Goal: Task Accomplishment & Management: Use online tool/utility

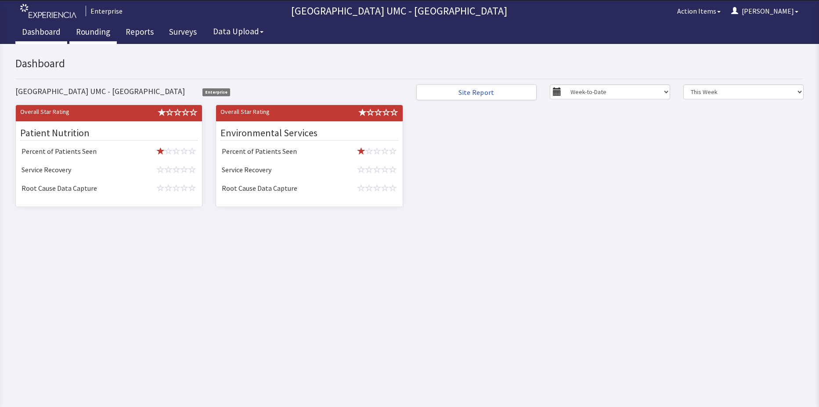
click at [87, 32] on link "Rounding" at bounding box center [92, 33] width 47 height 22
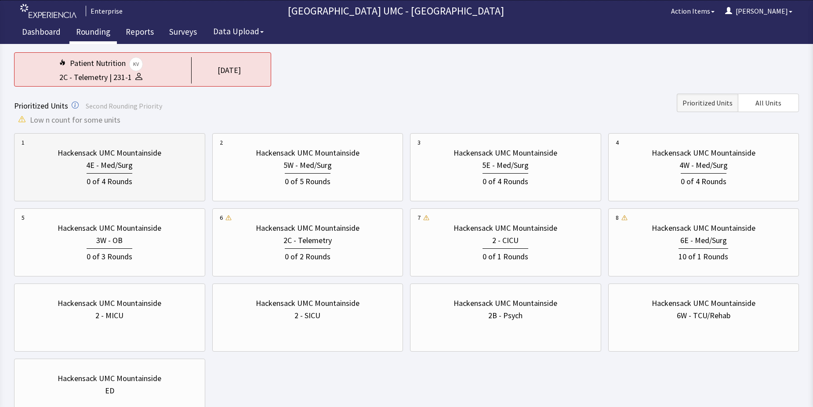
scroll to position [88, 0]
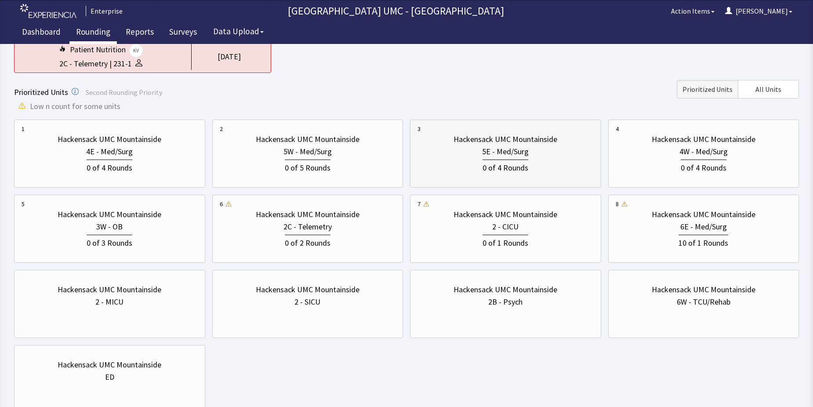
click at [509, 172] on div "0 of 4 Rounds" at bounding box center [505, 166] width 46 height 14
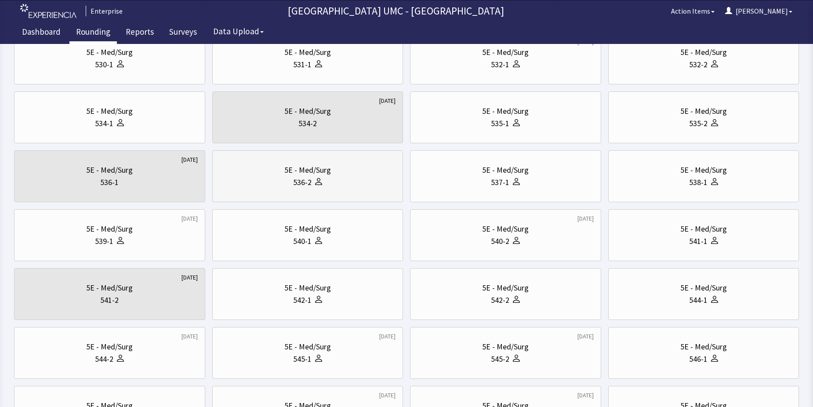
scroll to position [220, 0]
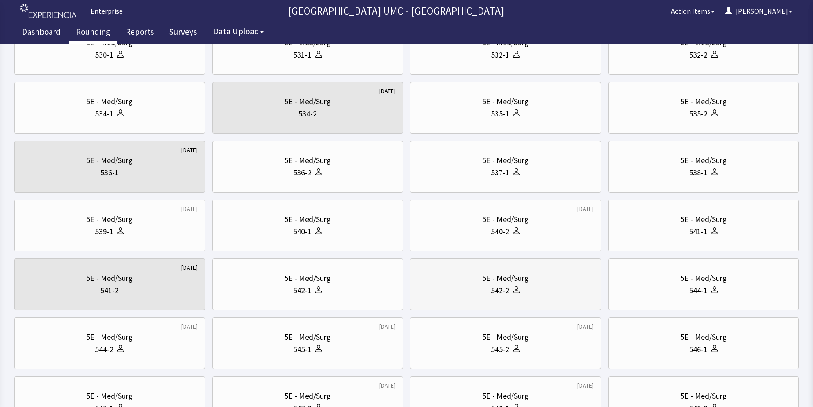
click at [510, 283] on div "5E - Med/Surg" at bounding box center [505, 278] width 47 height 12
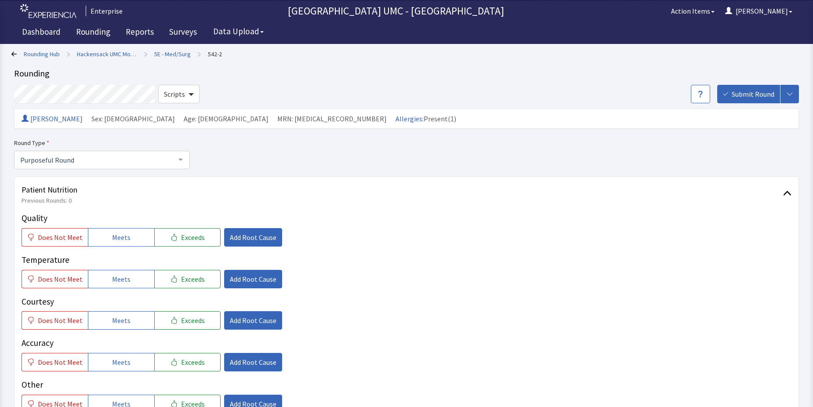
scroll to position [44, 0]
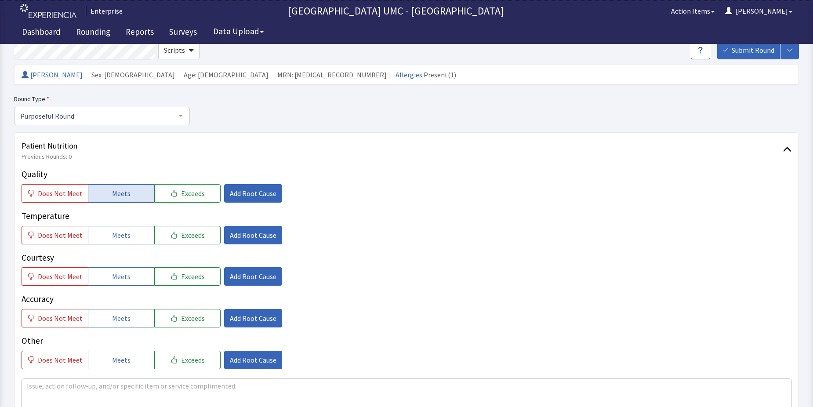
click at [112, 193] on span "Meets" at bounding box center [121, 193] width 18 height 11
click at [115, 237] on span "Meets" at bounding box center [121, 235] width 18 height 11
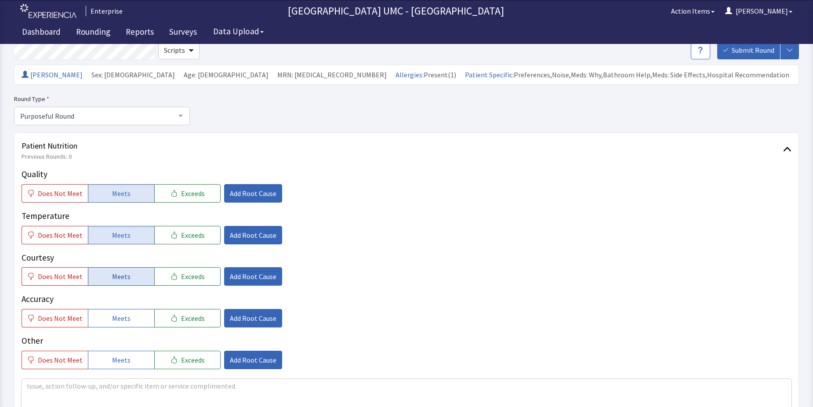
click at [112, 279] on span "Meets" at bounding box center [121, 276] width 18 height 11
click at [116, 313] on span "Meets" at bounding box center [121, 318] width 18 height 11
click at [116, 360] on span "Meets" at bounding box center [121, 360] width 18 height 11
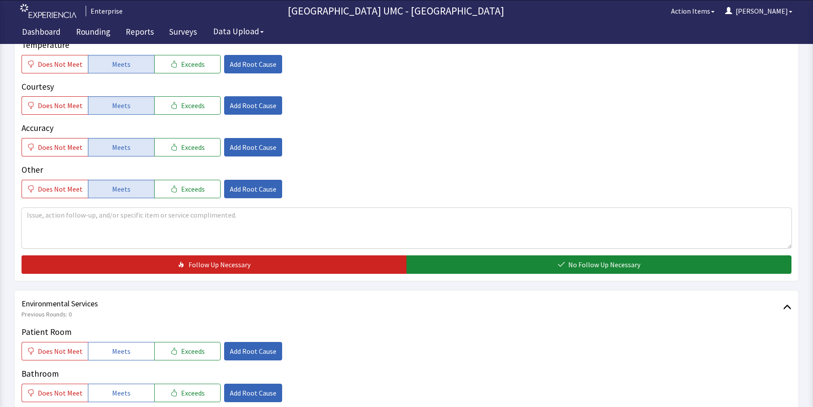
scroll to position [220, 0]
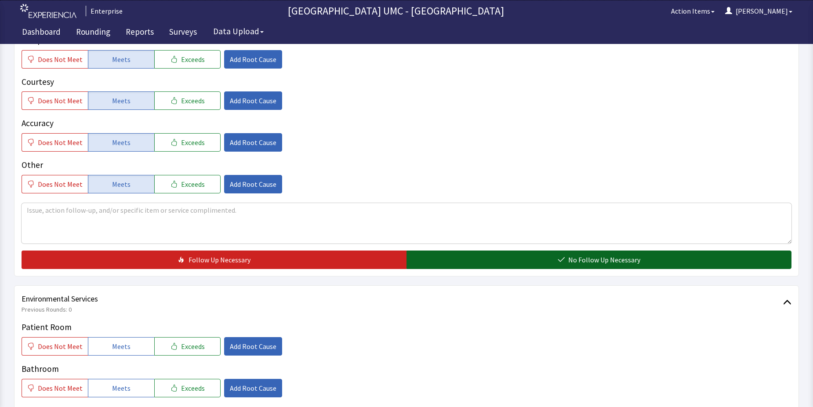
click at [496, 261] on button "No Follow Up Necessary" at bounding box center [598, 259] width 385 height 18
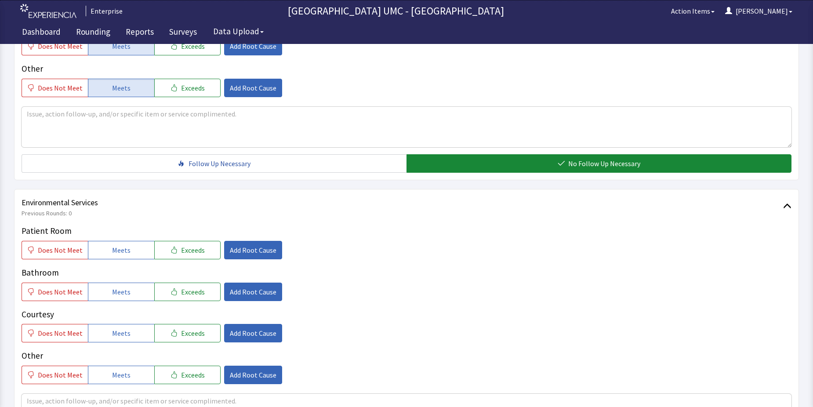
scroll to position [352, 0]
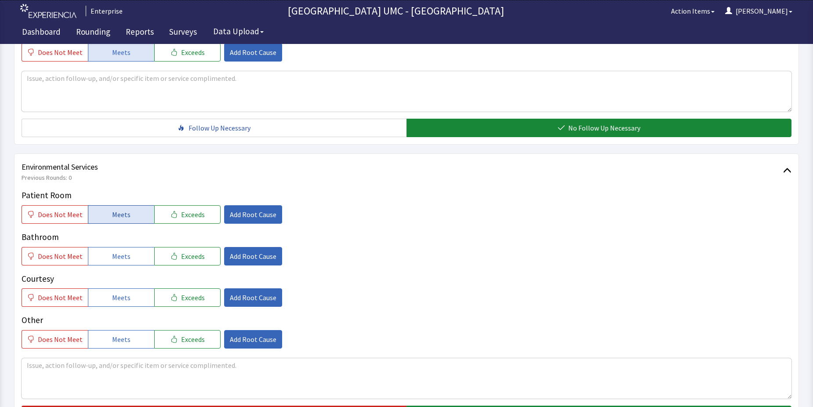
click at [112, 217] on span "Meets" at bounding box center [121, 214] width 18 height 11
click at [112, 255] on span "Meets" at bounding box center [121, 256] width 18 height 11
click at [115, 302] on span "Meets" at bounding box center [121, 297] width 18 height 11
click at [108, 334] on button "Meets" at bounding box center [121, 339] width 66 height 18
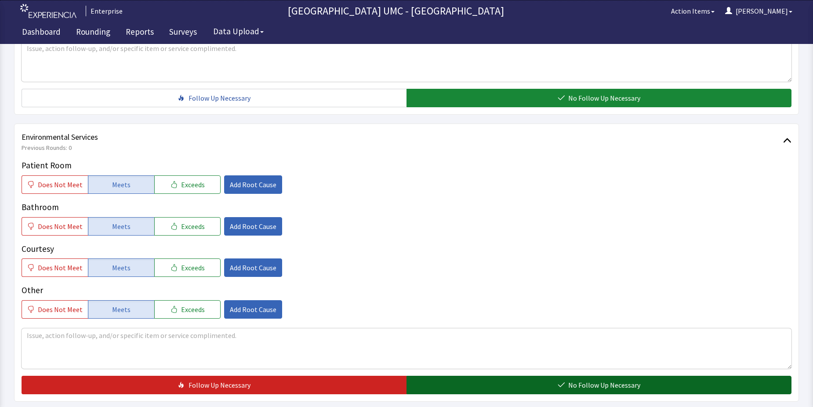
scroll to position [439, 0]
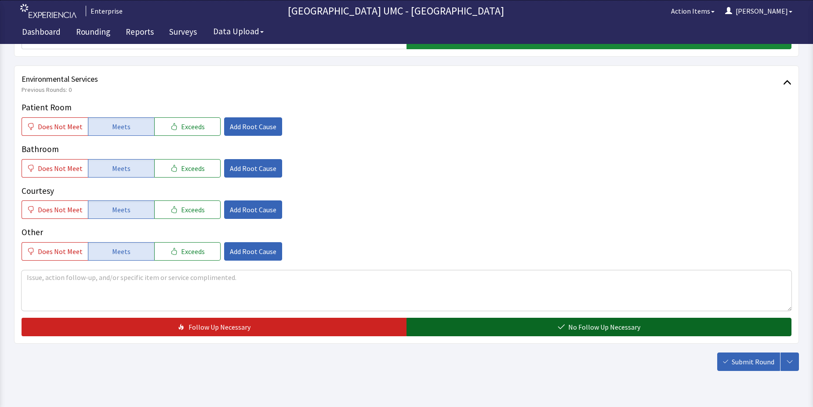
click at [497, 320] on button "No Follow Up Necessary" at bounding box center [598, 327] width 385 height 18
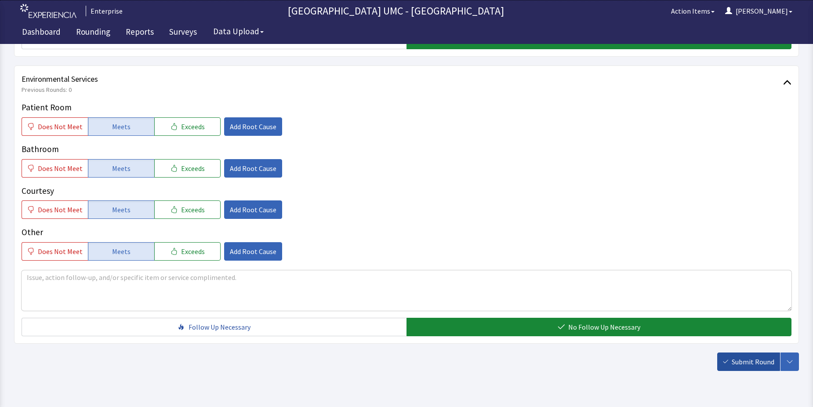
click at [738, 363] on span "Submit Round" at bounding box center [753, 361] width 43 height 11
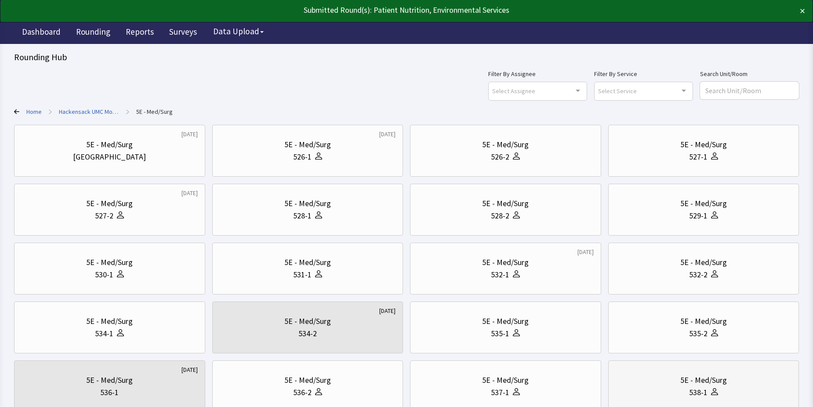
scroll to position [44, 0]
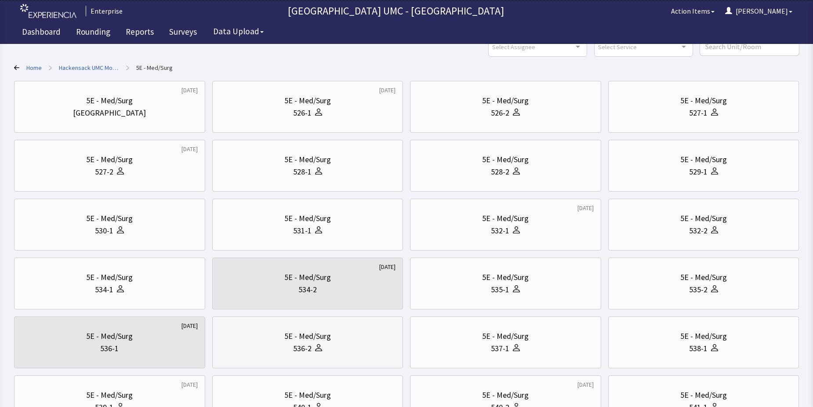
click at [323, 344] on div "536-2" at bounding box center [308, 348] width 176 height 12
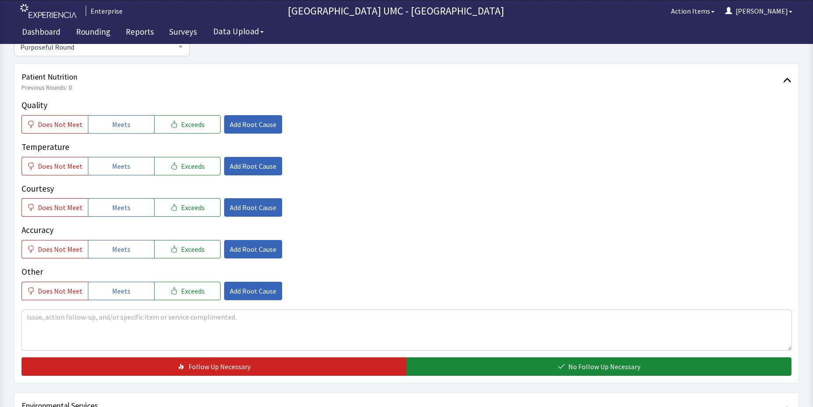
scroll to position [132, 0]
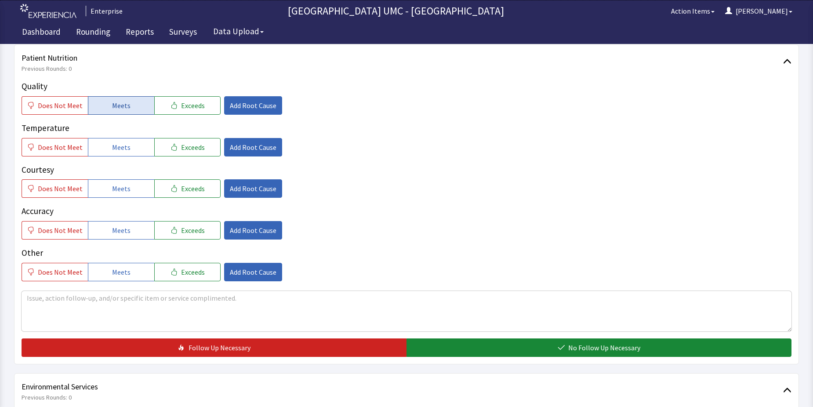
click at [115, 108] on span "Meets" at bounding box center [121, 105] width 18 height 11
click at [120, 147] on span "Meets" at bounding box center [121, 147] width 18 height 11
click at [116, 190] on span "Meets" at bounding box center [121, 188] width 18 height 11
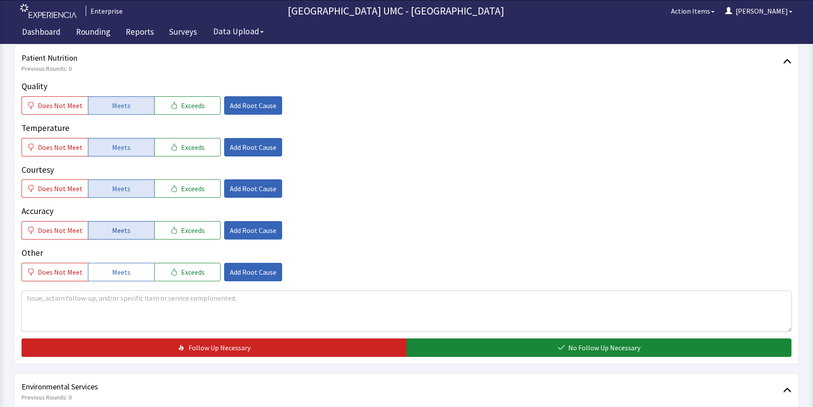
click at [116, 235] on span "Meets" at bounding box center [121, 230] width 18 height 11
click at [112, 274] on span "Meets" at bounding box center [121, 272] width 18 height 11
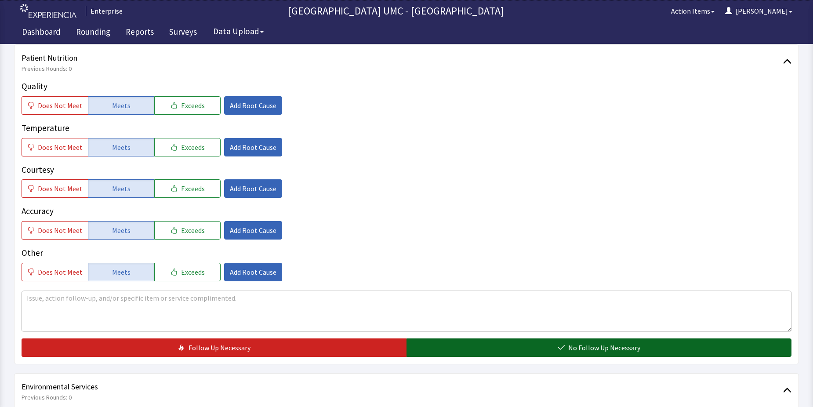
click at [507, 349] on button "No Follow Up Necessary" at bounding box center [598, 347] width 385 height 18
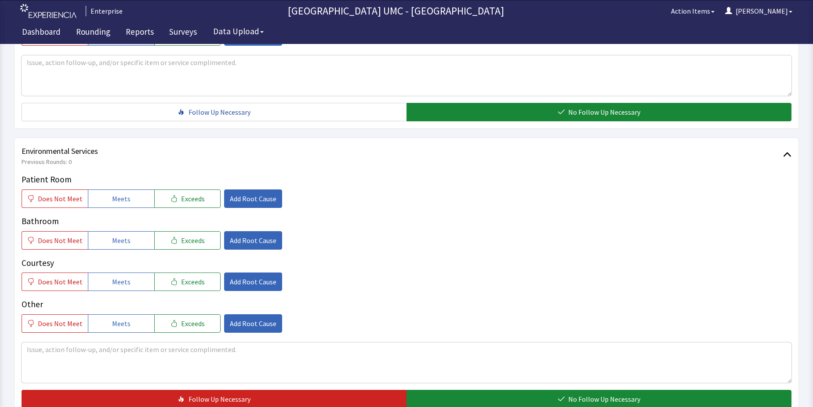
scroll to position [395, 0]
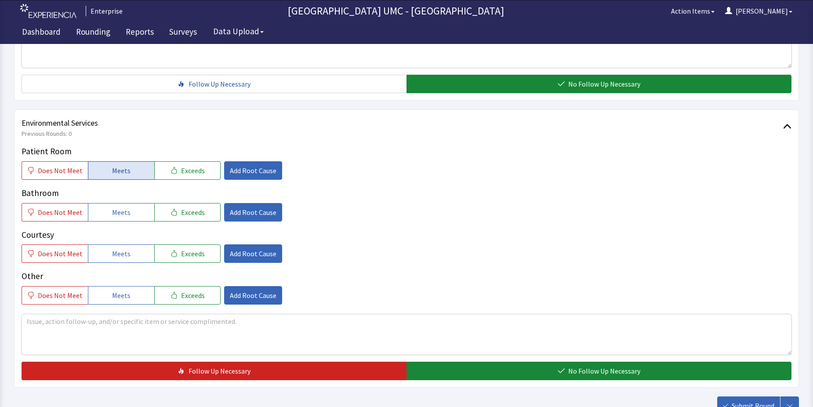
click at [131, 175] on button "Meets" at bounding box center [121, 170] width 66 height 18
click at [130, 219] on button "Meets" at bounding box center [121, 212] width 66 height 18
click at [121, 254] on span "Meets" at bounding box center [121, 253] width 18 height 11
click at [117, 290] on span "Meets" at bounding box center [121, 295] width 18 height 11
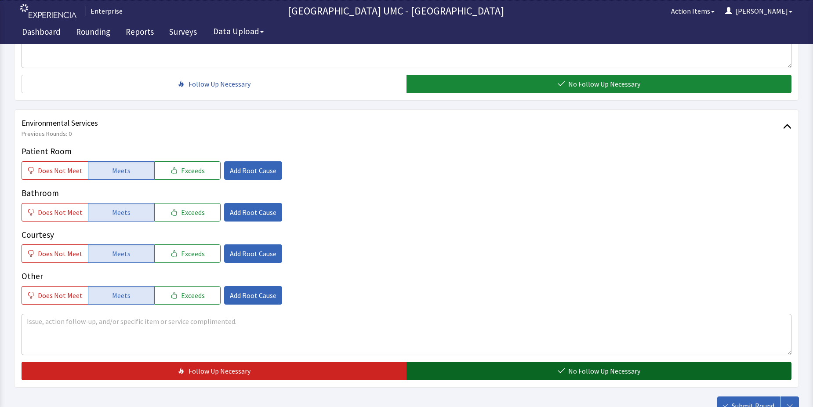
click at [550, 370] on button "No Follow Up Necessary" at bounding box center [598, 371] width 385 height 18
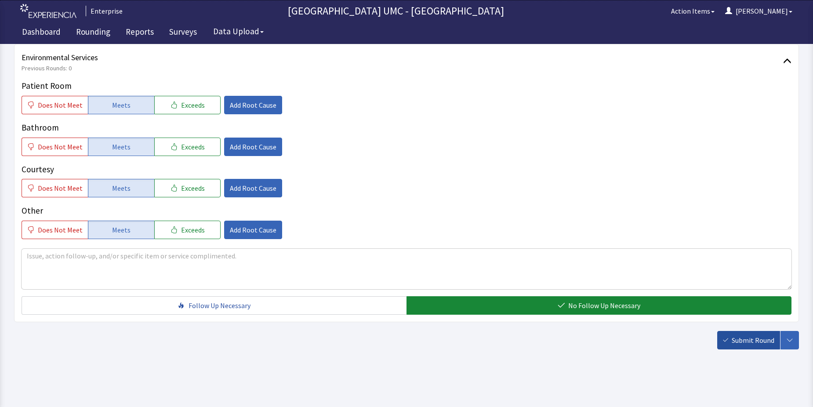
scroll to position [461, 0]
click at [744, 342] on span "Submit Round" at bounding box center [753, 339] width 43 height 11
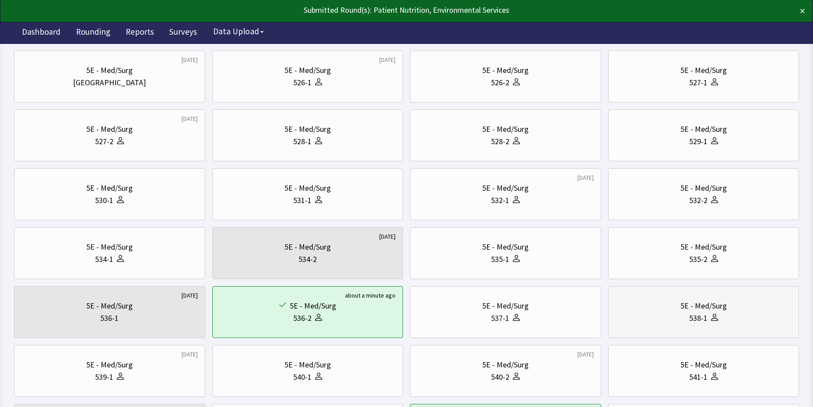
scroll to position [88, 0]
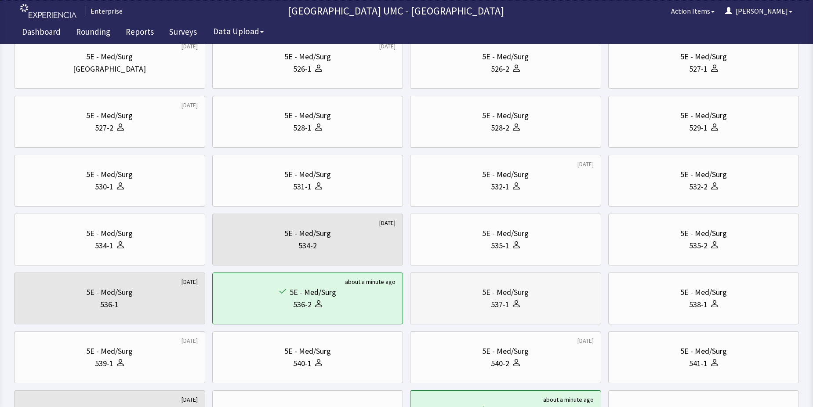
click at [526, 303] on div "537-1" at bounding box center [505, 304] width 176 height 12
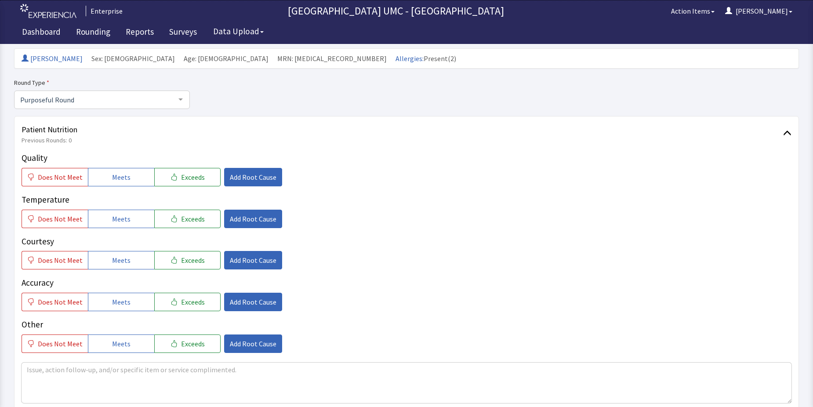
scroll to position [88, 0]
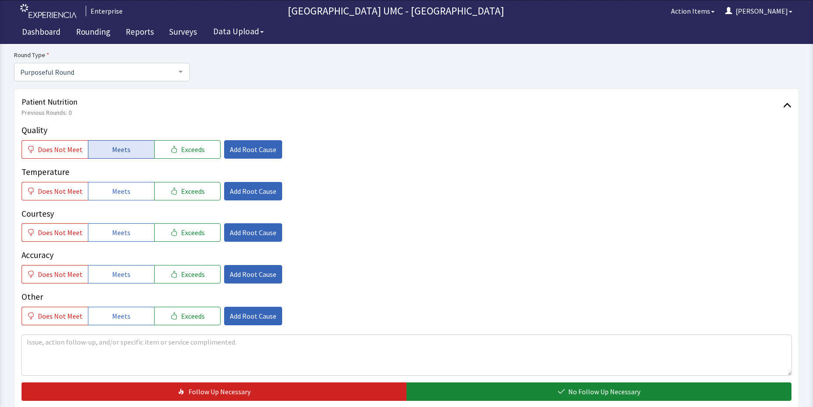
click at [113, 145] on span "Meets" at bounding box center [121, 149] width 18 height 11
click at [122, 191] on span "Meets" at bounding box center [121, 191] width 18 height 11
click at [123, 235] on span "Meets" at bounding box center [121, 232] width 18 height 11
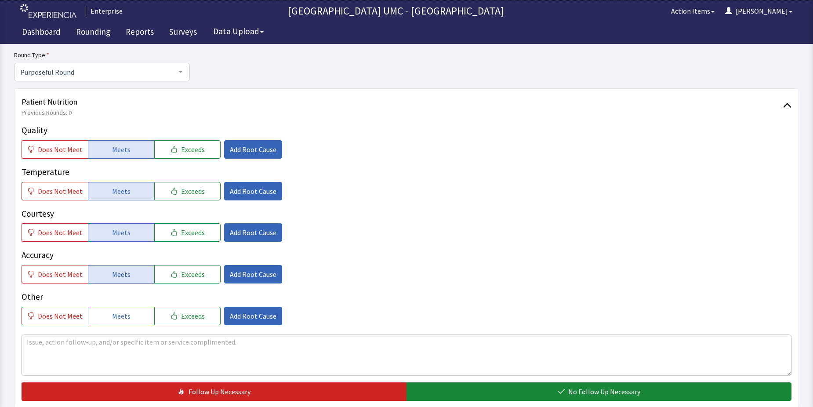
click at [126, 272] on span "Meets" at bounding box center [121, 274] width 18 height 11
click at [120, 311] on span "Meets" at bounding box center [121, 316] width 18 height 11
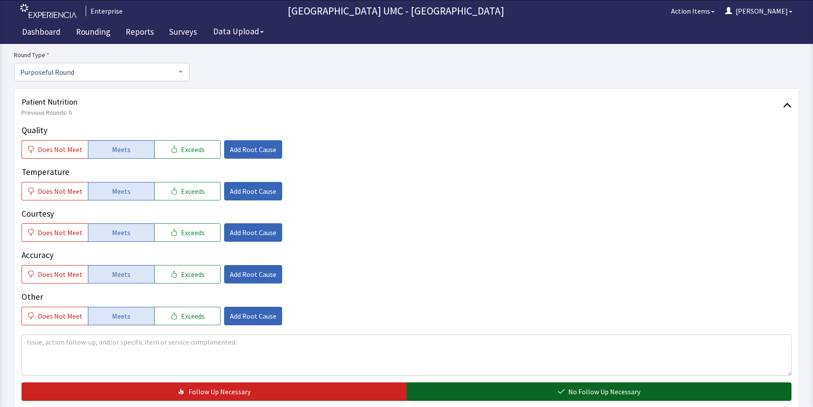
click at [542, 388] on button "No Follow Up Necessary" at bounding box center [598, 391] width 385 height 18
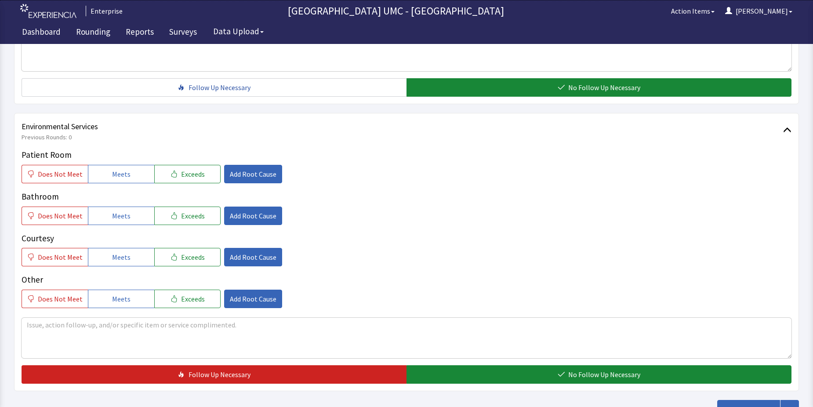
scroll to position [395, 0]
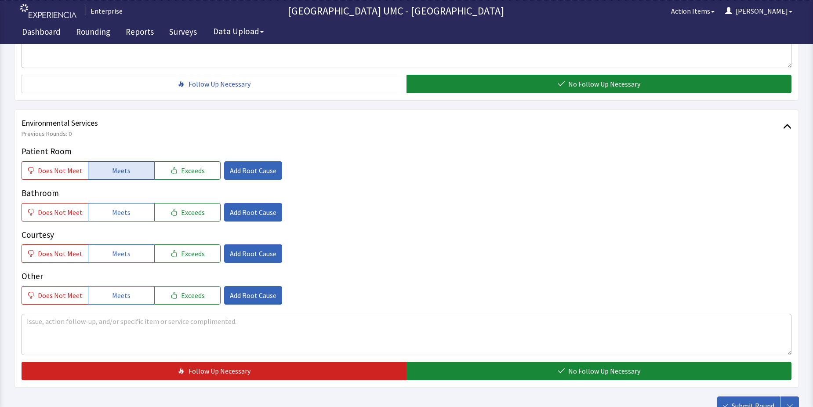
click at [119, 173] on span "Meets" at bounding box center [121, 170] width 18 height 11
drag, startPoint x: 119, startPoint y: 211, endPoint x: 133, endPoint y: 256, distance: 47.5
click at [120, 216] on span "Meets" at bounding box center [121, 212] width 18 height 11
click at [133, 256] on button "Meets" at bounding box center [121, 253] width 66 height 18
click at [127, 299] on button "Meets" at bounding box center [121, 295] width 66 height 18
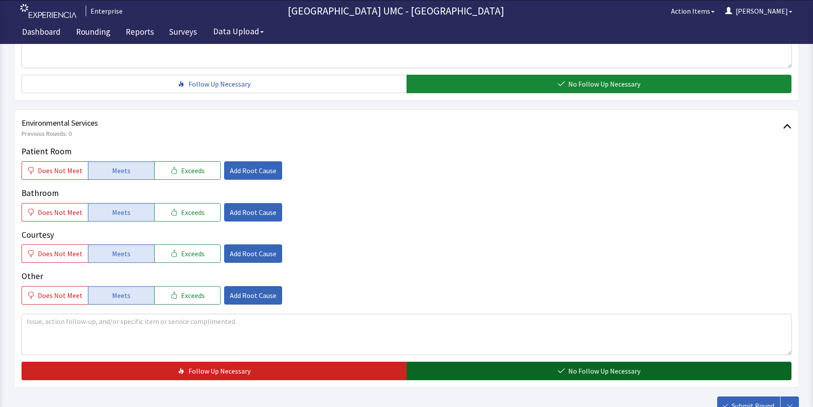
click at [452, 362] on button "No Follow Up Necessary" at bounding box center [598, 371] width 385 height 18
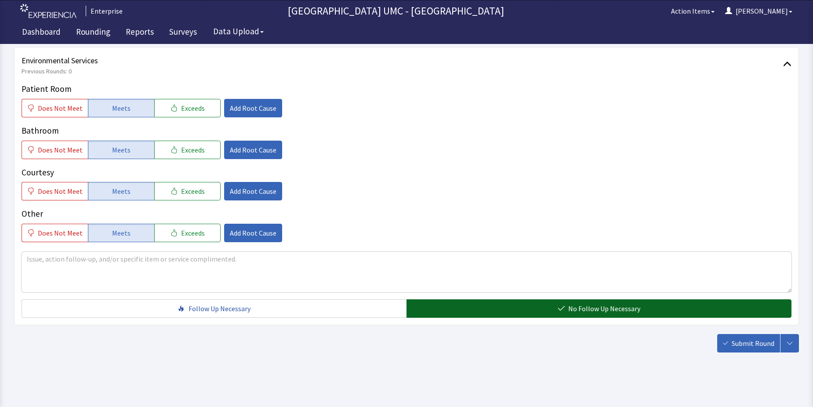
scroll to position [461, 0]
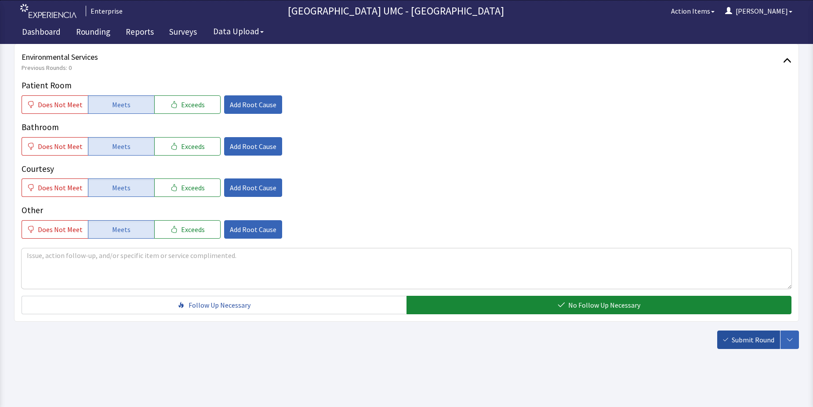
click at [736, 337] on span "Submit Round" at bounding box center [753, 339] width 43 height 11
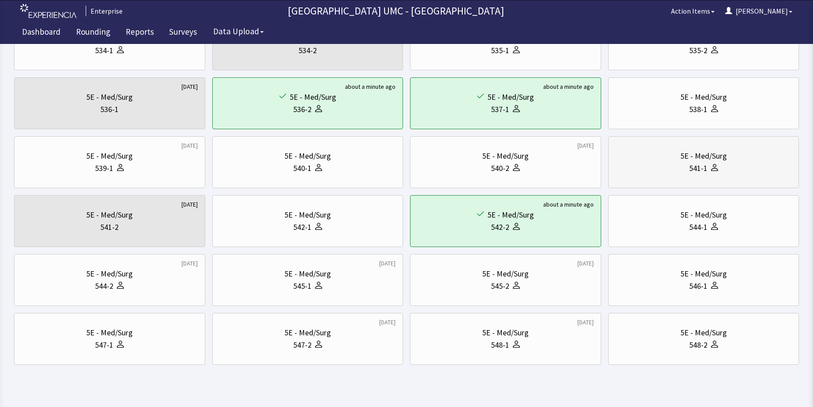
scroll to position [299, 0]
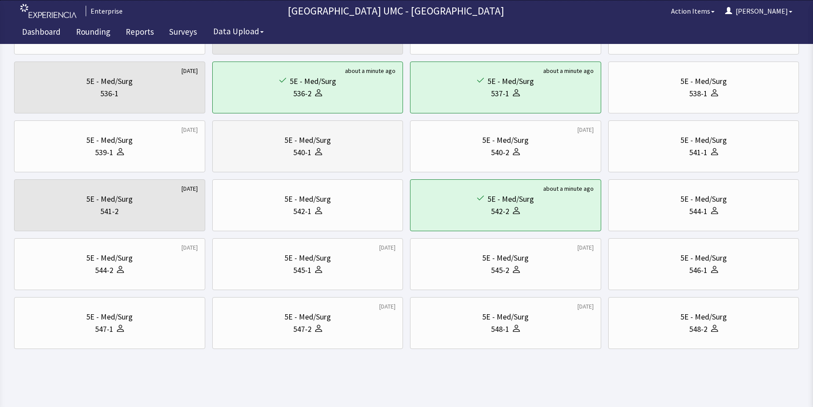
click at [318, 154] on icon at bounding box center [318, 151] width 7 height 7
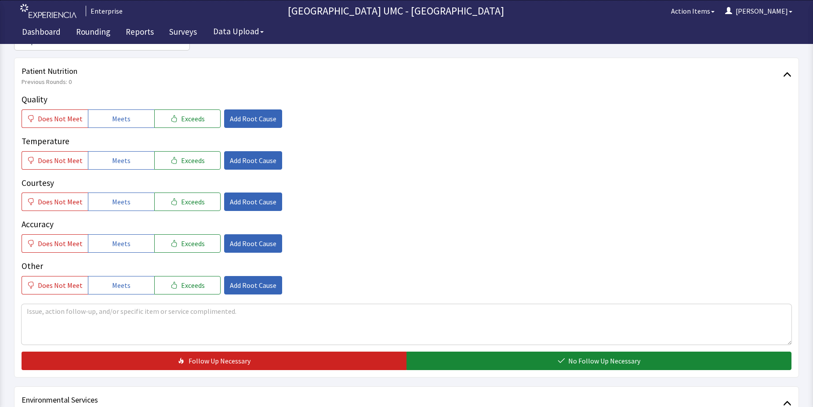
scroll to position [132, 0]
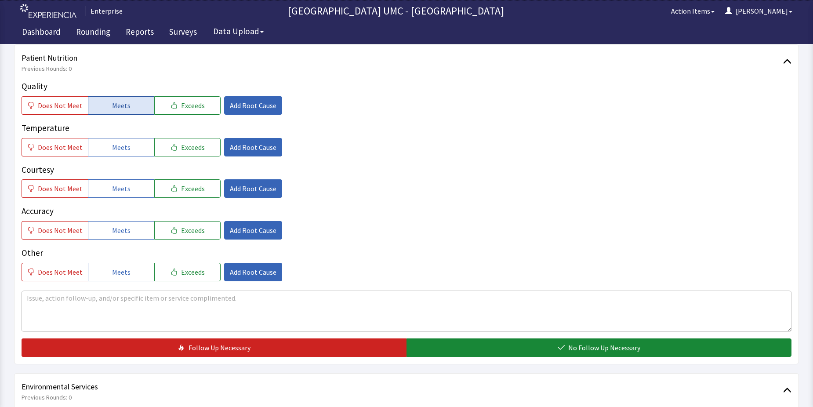
click at [118, 106] on span "Meets" at bounding box center [121, 105] width 18 height 11
click at [118, 147] on span "Meets" at bounding box center [121, 147] width 18 height 11
click at [113, 187] on span "Meets" at bounding box center [121, 188] width 18 height 11
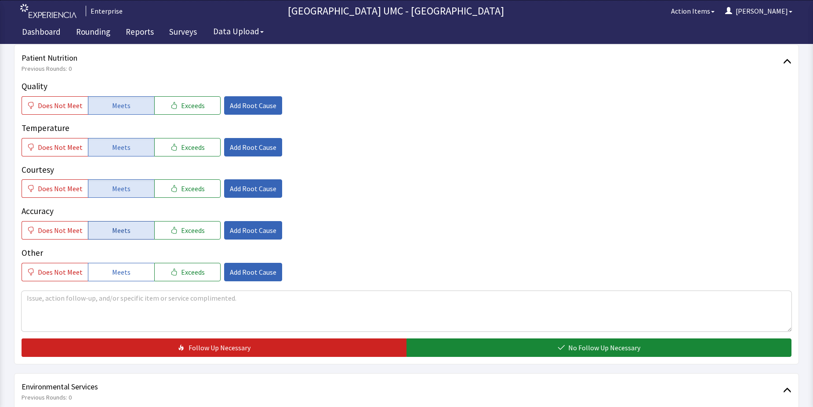
click at [112, 225] on span "Meets" at bounding box center [121, 230] width 18 height 11
click at [115, 273] on span "Meets" at bounding box center [121, 272] width 18 height 11
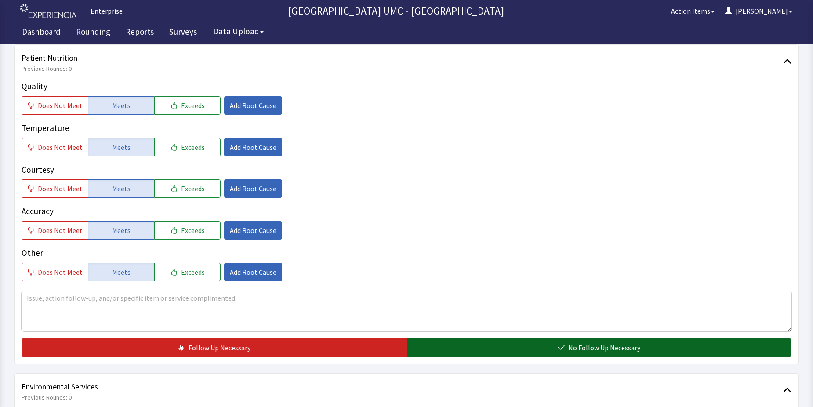
click at [544, 352] on button "No Follow Up Necessary" at bounding box center [598, 347] width 385 height 18
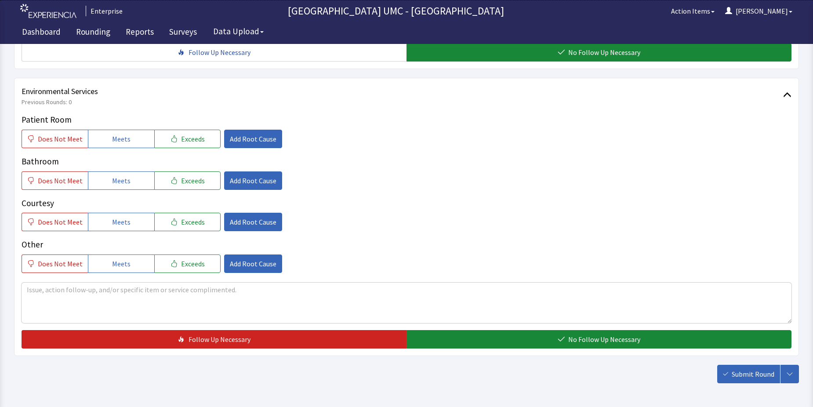
scroll to position [439, 0]
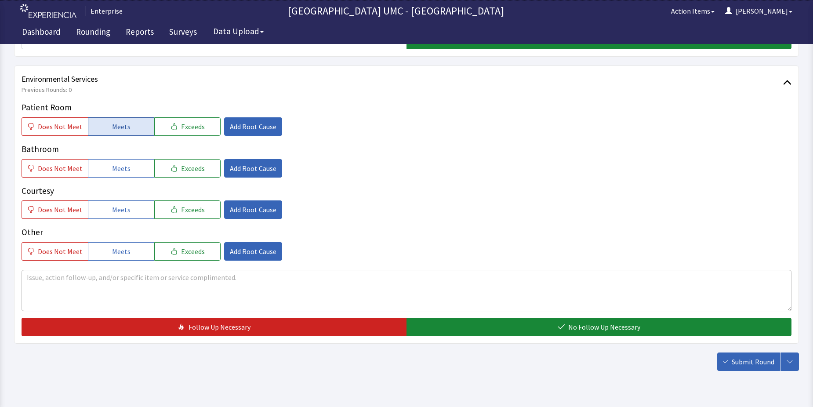
click at [133, 125] on button "Meets" at bounding box center [121, 126] width 66 height 18
click at [118, 169] on span "Meets" at bounding box center [121, 168] width 18 height 11
click at [112, 206] on span "Meets" at bounding box center [121, 209] width 18 height 11
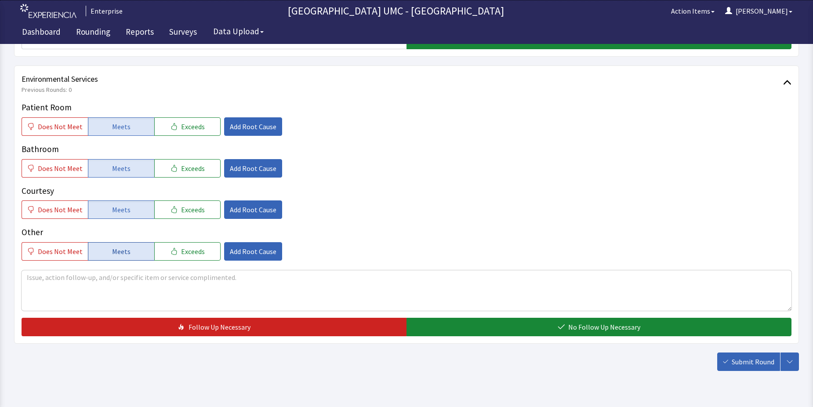
click at [106, 257] on button "Meets" at bounding box center [121, 251] width 66 height 18
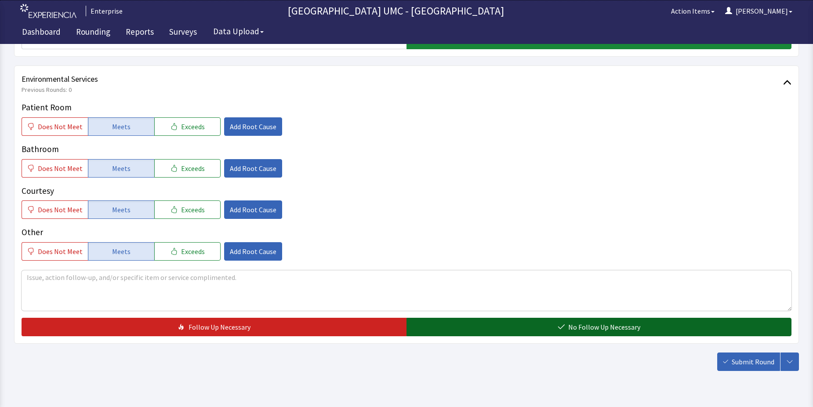
click at [632, 332] on span "No Follow Up Necessary" at bounding box center [604, 327] width 72 height 11
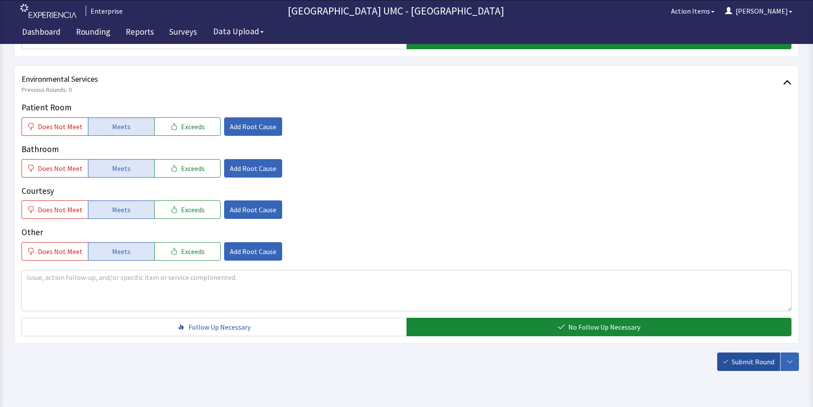
click at [734, 363] on span "Submit Round" at bounding box center [753, 361] width 43 height 11
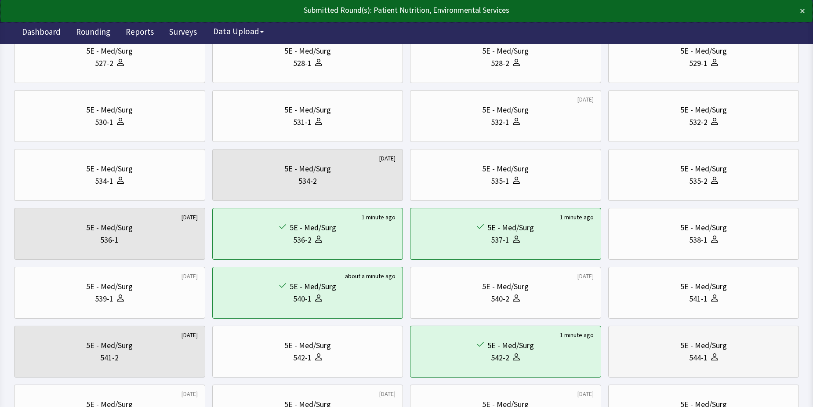
scroll to position [176, 0]
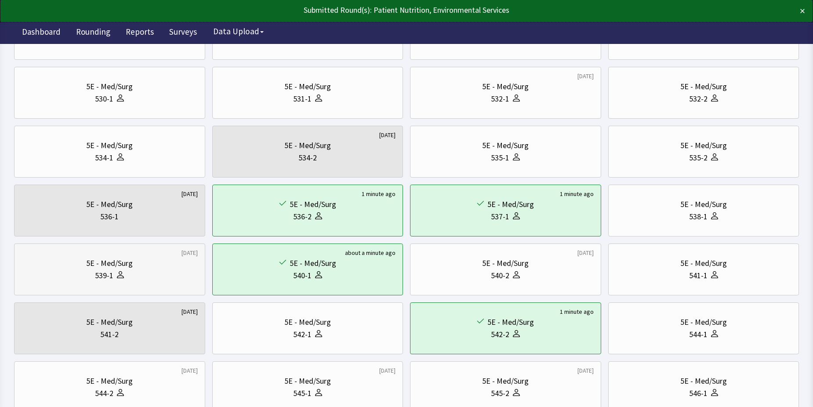
click at [148, 274] on div "539-1" at bounding box center [110, 275] width 176 height 12
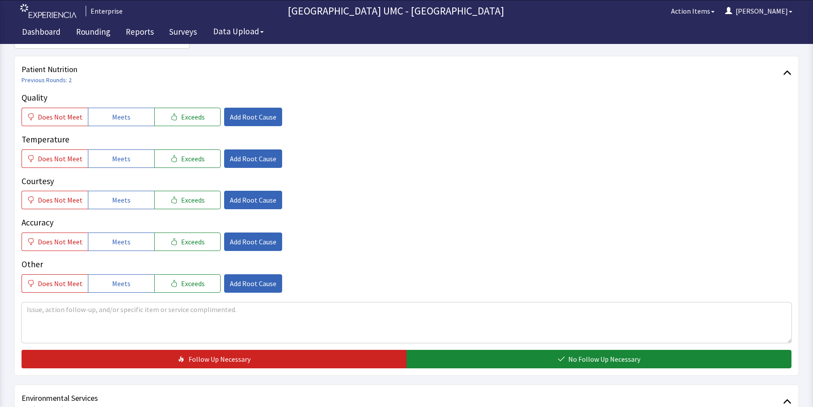
scroll to position [132, 0]
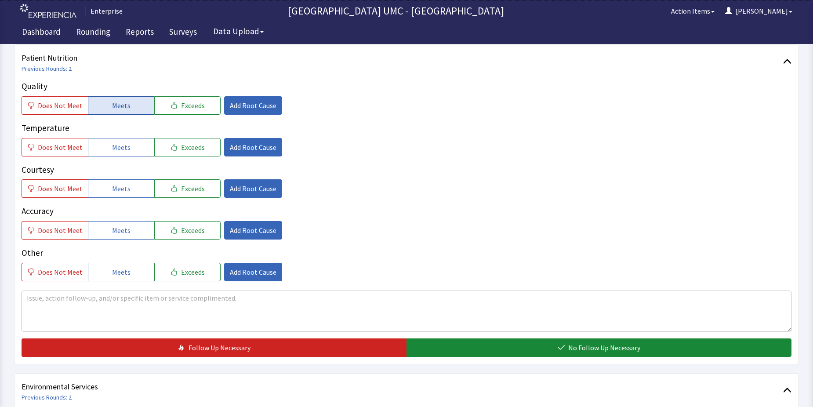
click at [124, 105] on span "Meets" at bounding box center [121, 105] width 18 height 11
click at [114, 151] on span "Meets" at bounding box center [121, 147] width 18 height 11
click at [114, 186] on span "Meets" at bounding box center [121, 188] width 18 height 11
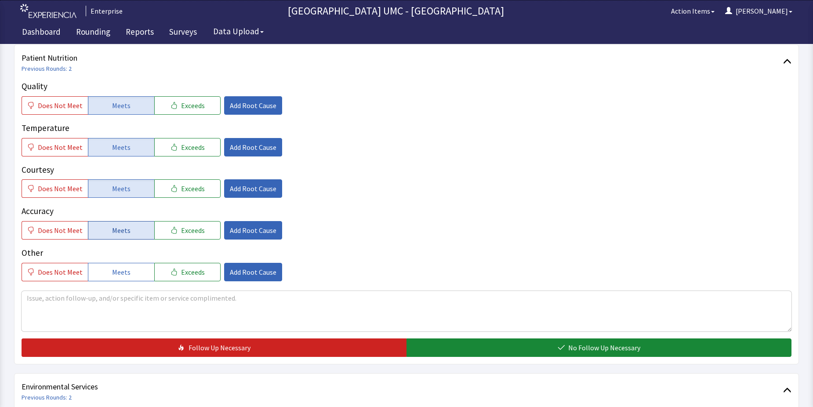
click at [114, 234] on span "Meets" at bounding box center [121, 230] width 18 height 11
click at [112, 274] on span "Meets" at bounding box center [121, 272] width 18 height 11
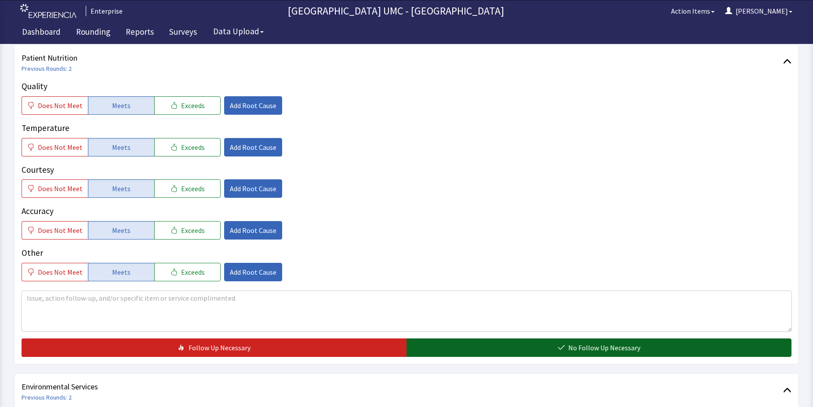
click at [554, 353] on button "No Follow Up Necessary" at bounding box center [598, 347] width 385 height 18
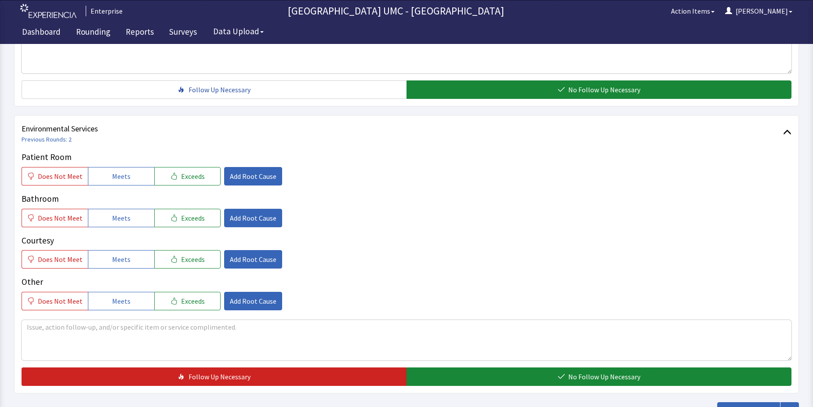
scroll to position [395, 0]
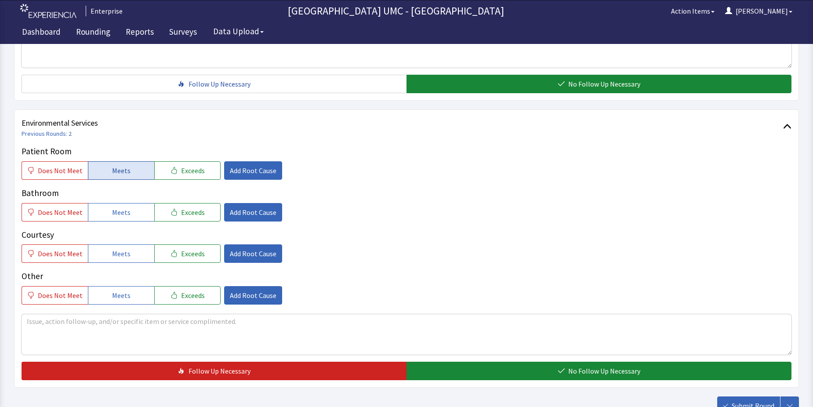
click at [105, 169] on button "Meets" at bounding box center [121, 170] width 66 height 18
click at [112, 215] on span "Meets" at bounding box center [121, 212] width 18 height 11
click at [104, 257] on button "Meets" at bounding box center [121, 253] width 66 height 18
click at [109, 300] on button "Meets" at bounding box center [121, 295] width 66 height 18
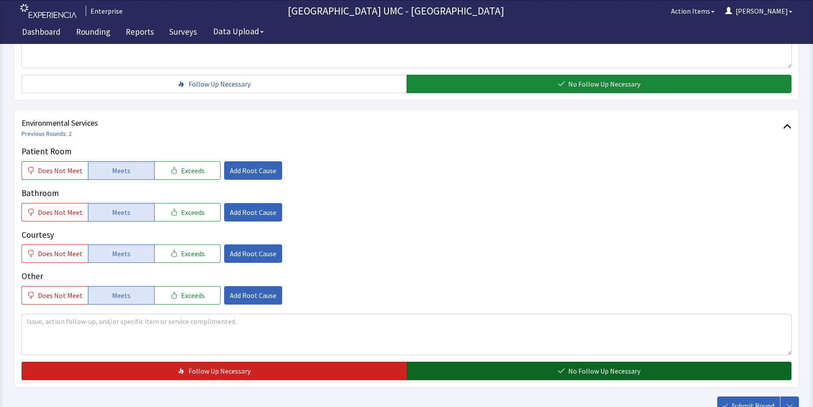
click at [558, 370] on button "No Follow Up Necessary" at bounding box center [598, 371] width 385 height 18
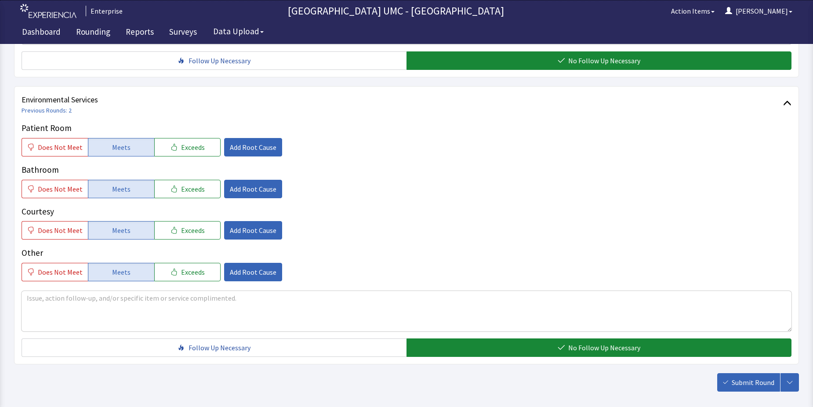
scroll to position [461, 0]
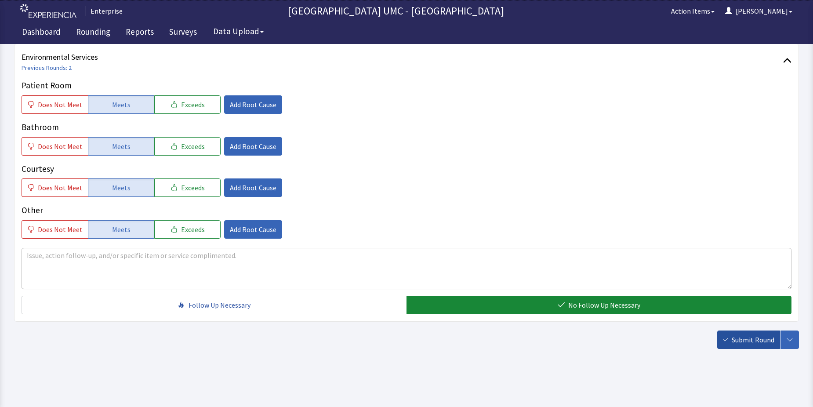
click at [762, 342] on span "Submit Round" at bounding box center [753, 339] width 43 height 11
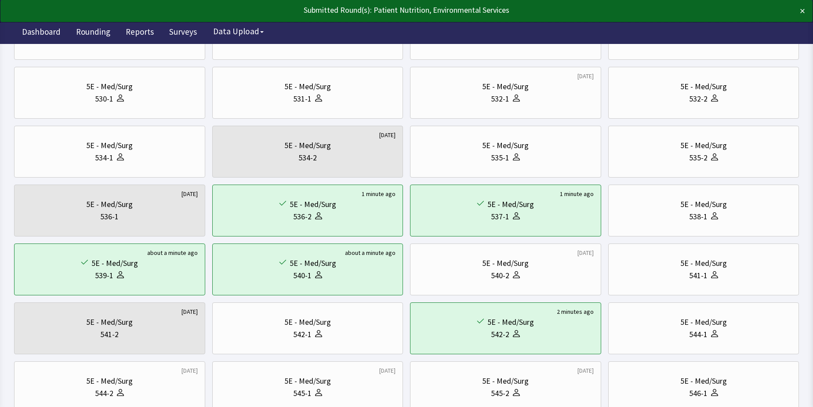
scroll to position [220, 0]
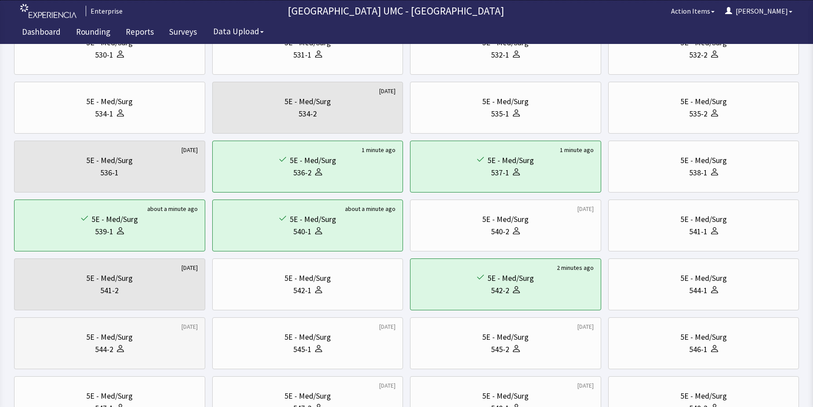
click at [90, 343] on div "544-2" at bounding box center [110, 349] width 176 height 12
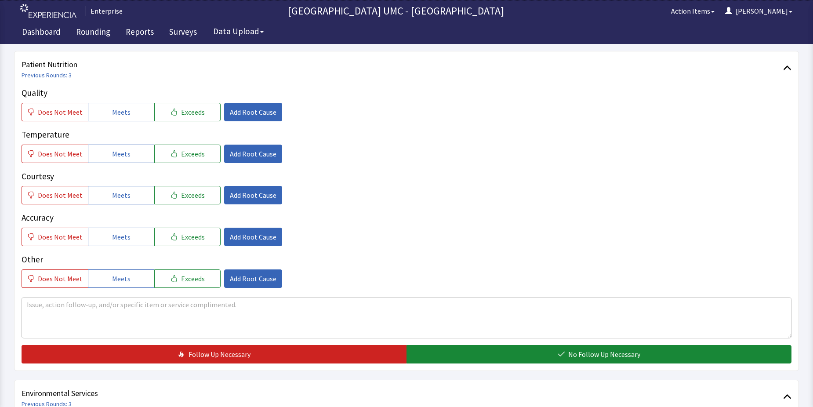
scroll to position [132, 0]
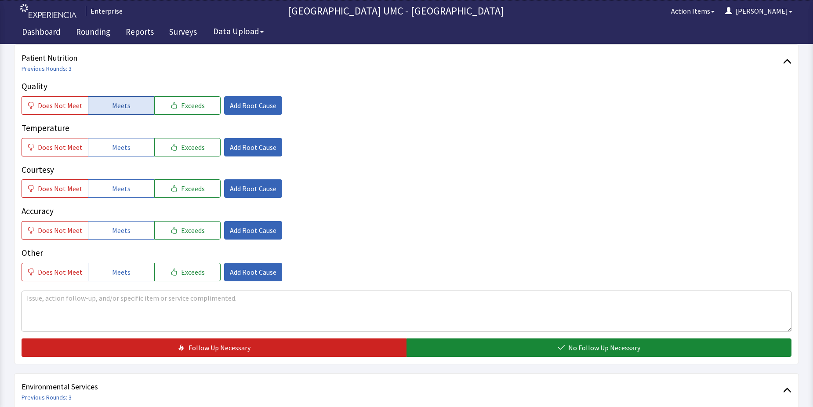
click at [134, 103] on button "Meets" at bounding box center [121, 105] width 66 height 18
click at [119, 146] on span "Meets" at bounding box center [121, 147] width 18 height 11
click at [113, 192] on span "Meets" at bounding box center [121, 188] width 18 height 11
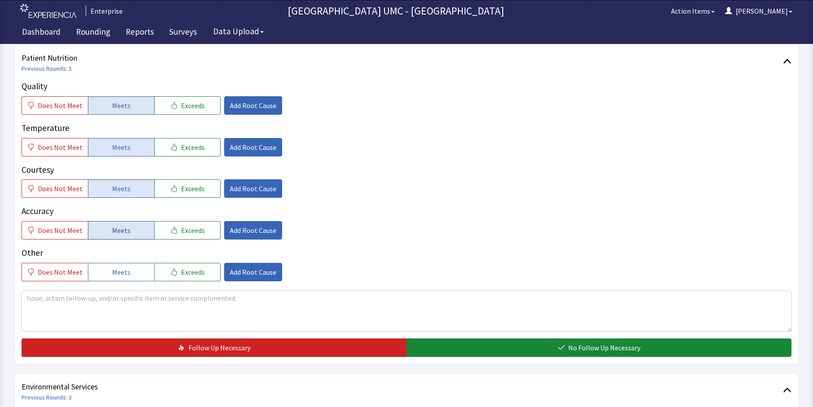
click at [112, 232] on span "Meets" at bounding box center [121, 230] width 18 height 11
click at [109, 277] on button "Meets" at bounding box center [121, 272] width 66 height 18
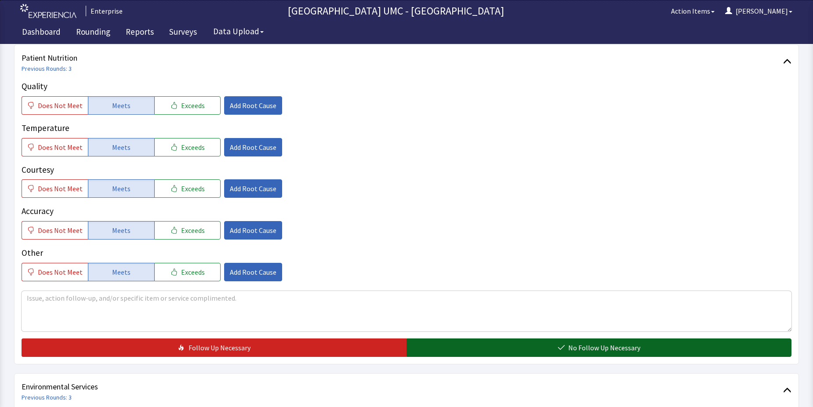
click at [537, 343] on button "No Follow Up Necessary" at bounding box center [598, 347] width 385 height 18
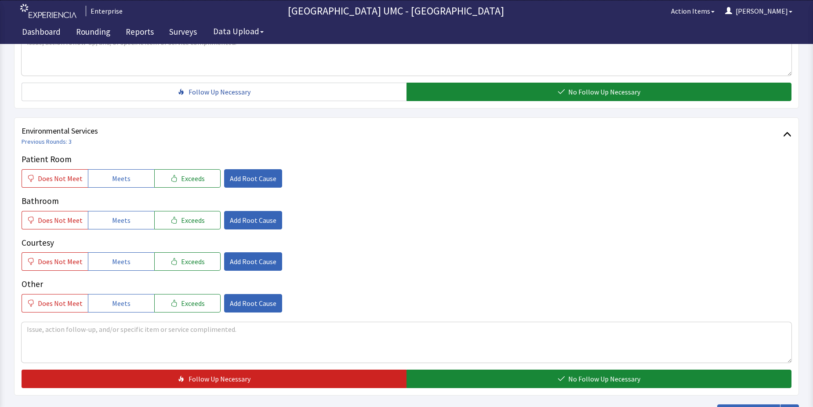
scroll to position [395, 0]
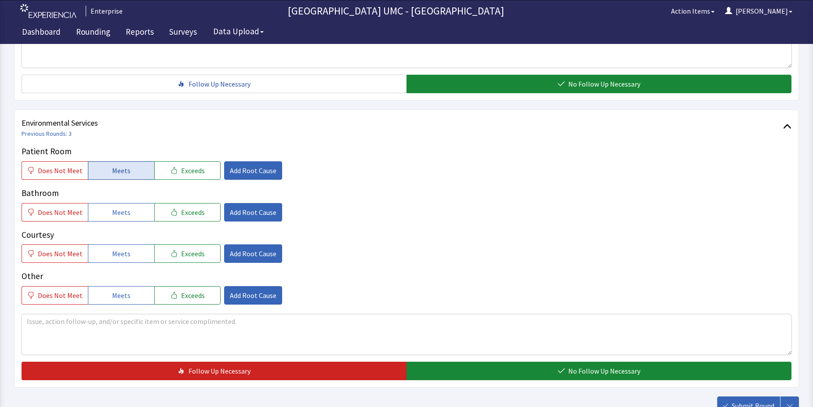
click at [107, 175] on button "Meets" at bounding box center [121, 170] width 66 height 18
drag, startPoint x: 107, startPoint y: 211, endPoint x: 111, endPoint y: 252, distance: 41.0
click at [107, 212] on button "Meets" at bounding box center [121, 212] width 66 height 18
click at [112, 252] on span "Meets" at bounding box center [121, 253] width 18 height 11
click at [114, 301] on button "Meets" at bounding box center [121, 295] width 66 height 18
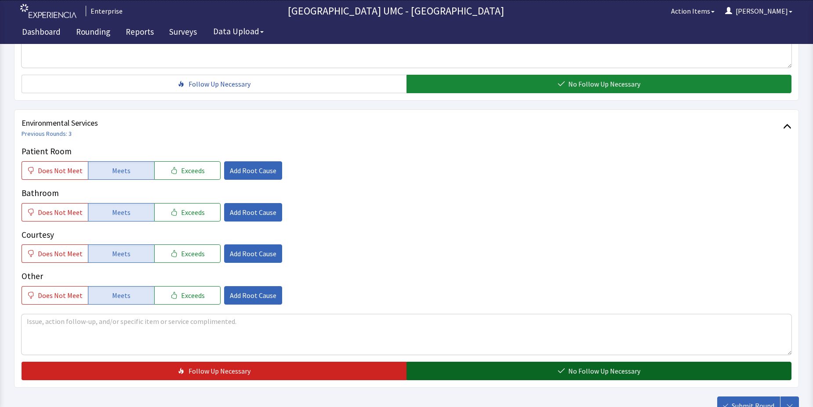
click at [447, 365] on button "No Follow Up Necessary" at bounding box center [598, 371] width 385 height 18
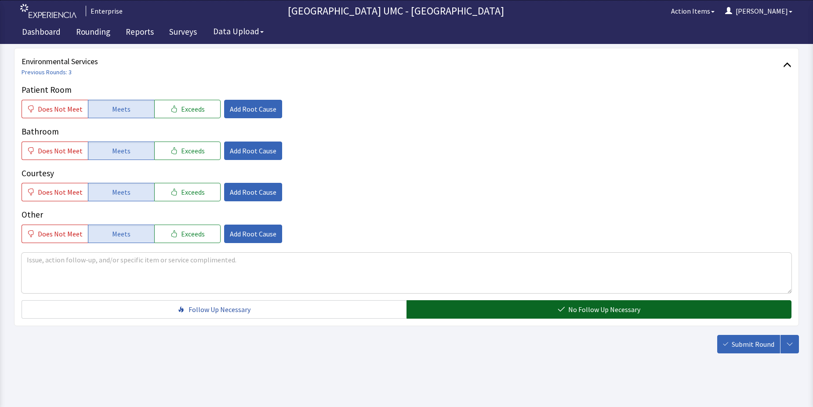
scroll to position [461, 0]
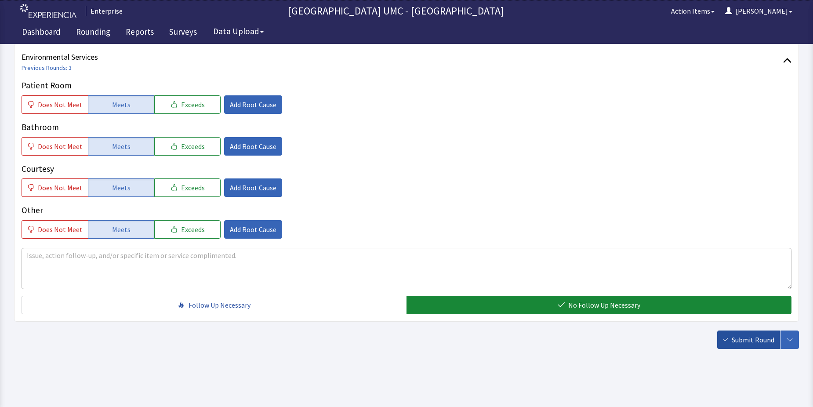
click at [752, 333] on button "Submit Round" at bounding box center [748, 339] width 63 height 18
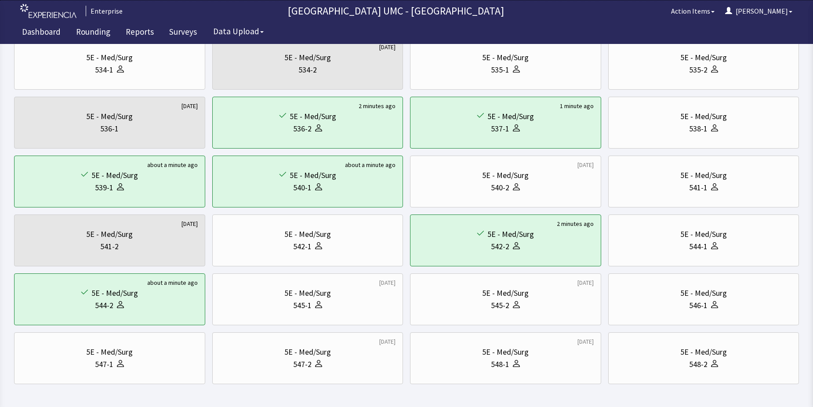
scroll to position [299, 0]
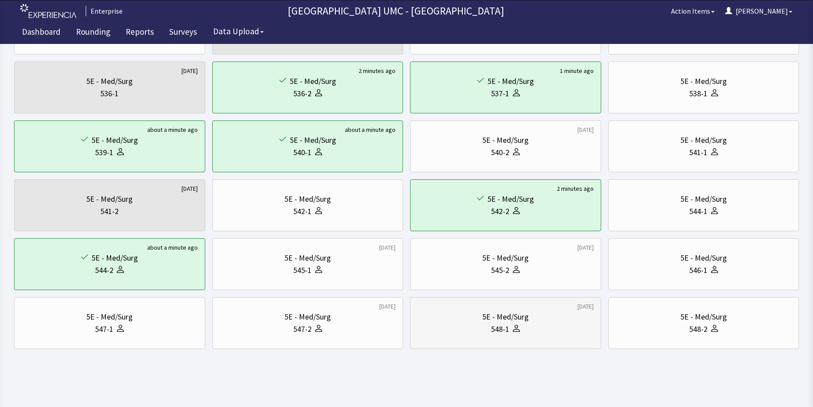
click at [542, 325] on div "548-1" at bounding box center [505, 329] width 176 height 12
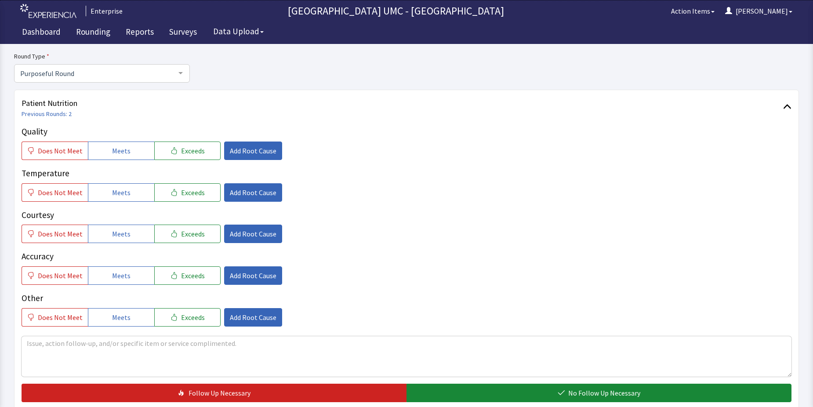
scroll to position [88, 0]
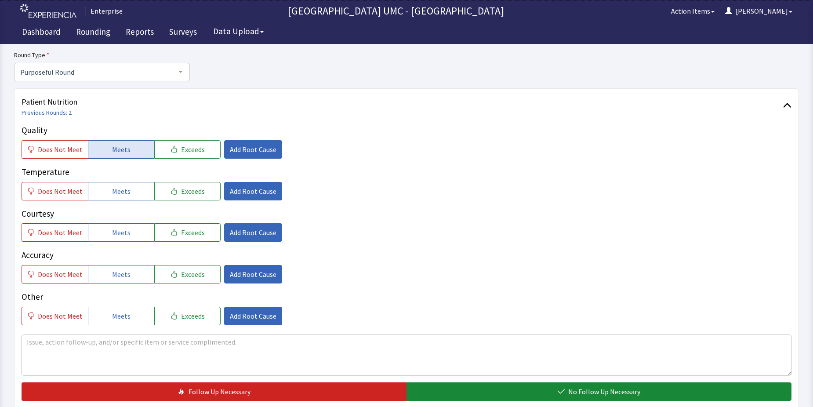
click at [108, 149] on button "Meets" at bounding box center [121, 149] width 66 height 18
click at [112, 187] on span "Meets" at bounding box center [121, 191] width 18 height 11
click at [109, 228] on button "Meets" at bounding box center [121, 232] width 66 height 18
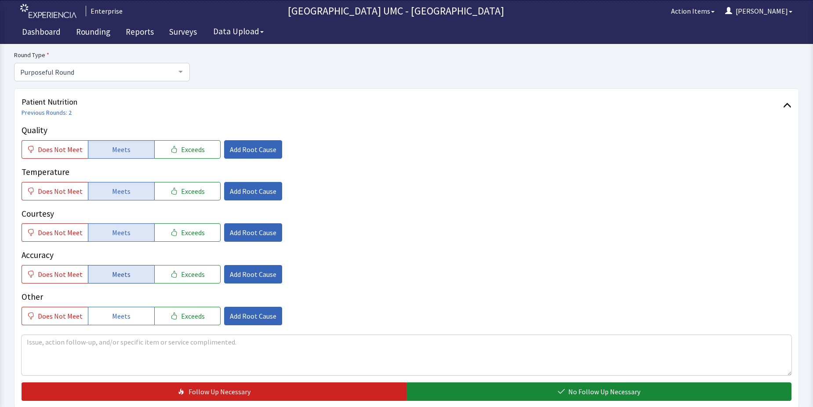
click at [112, 276] on span "Meets" at bounding box center [121, 274] width 18 height 11
click at [115, 316] on span "Meets" at bounding box center [121, 316] width 18 height 11
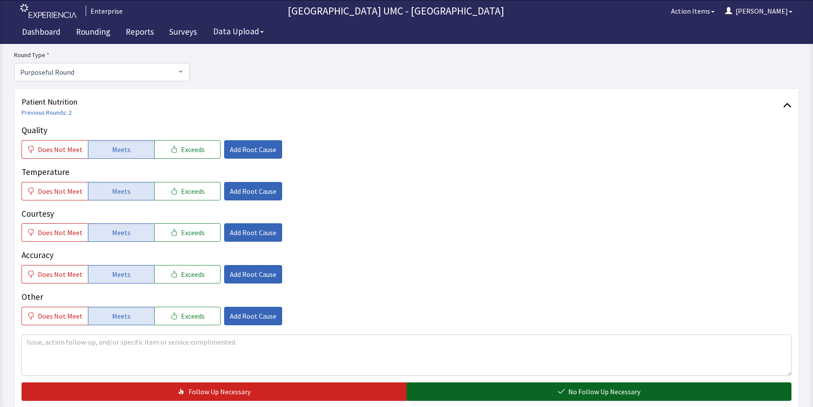
click at [596, 393] on span "No Follow Up Necessary" at bounding box center [604, 391] width 72 height 11
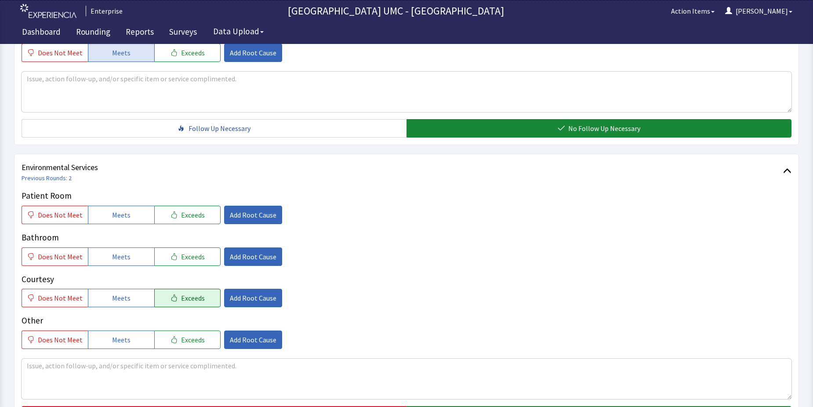
scroll to position [352, 0]
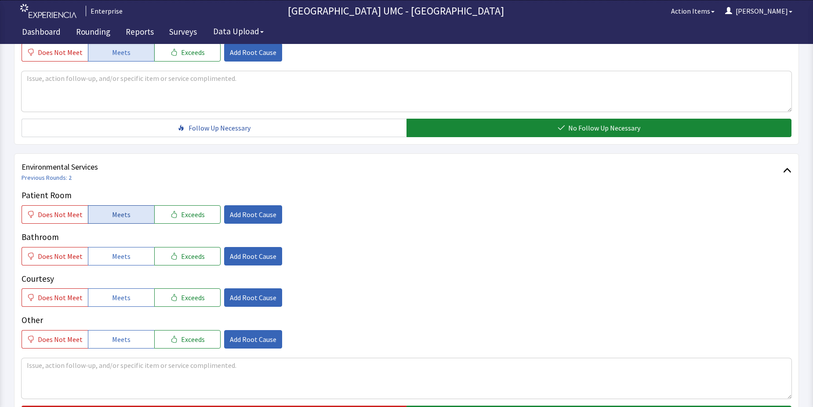
click at [123, 211] on span "Meets" at bounding box center [121, 214] width 18 height 11
click at [124, 253] on span "Meets" at bounding box center [121, 256] width 18 height 11
click at [132, 299] on button "Meets" at bounding box center [121, 297] width 66 height 18
click at [128, 337] on button "Meets" at bounding box center [121, 339] width 66 height 18
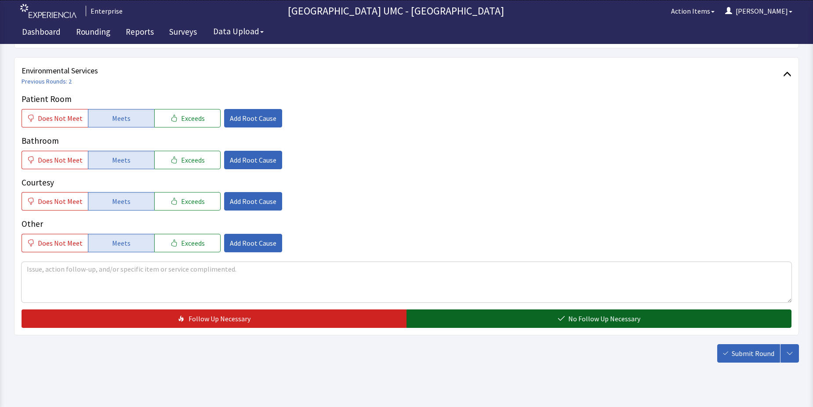
scroll to position [461, 0]
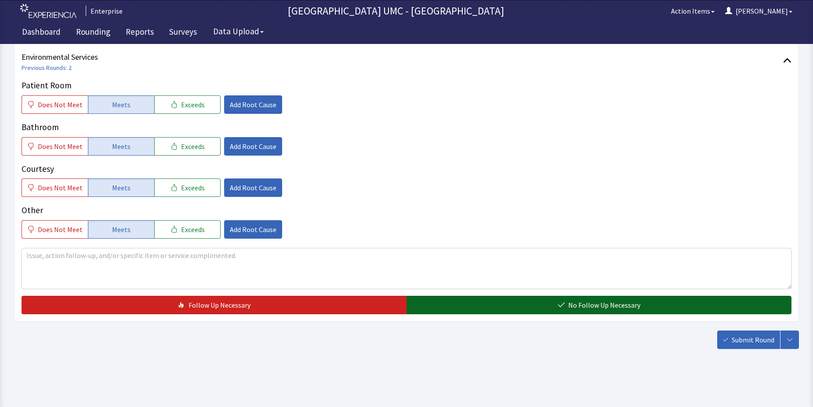
click at [604, 299] on button "No Follow Up Necessary" at bounding box center [598, 305] width 385 height 18
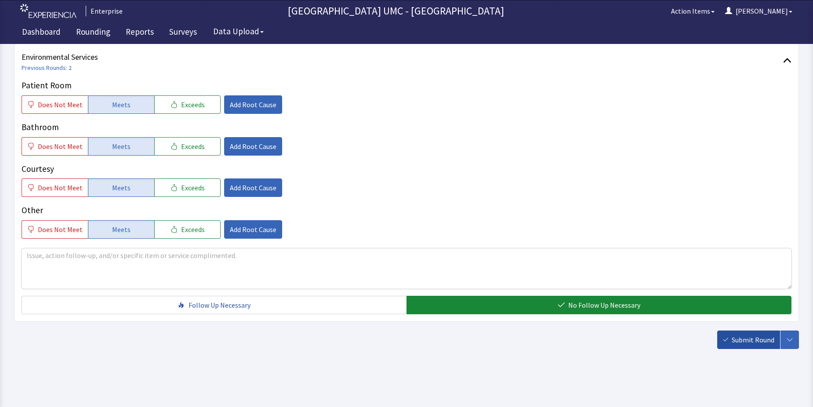
click at [740, 340] on span "Submit Round" at bounding box center [753, 339] width 43 height 11
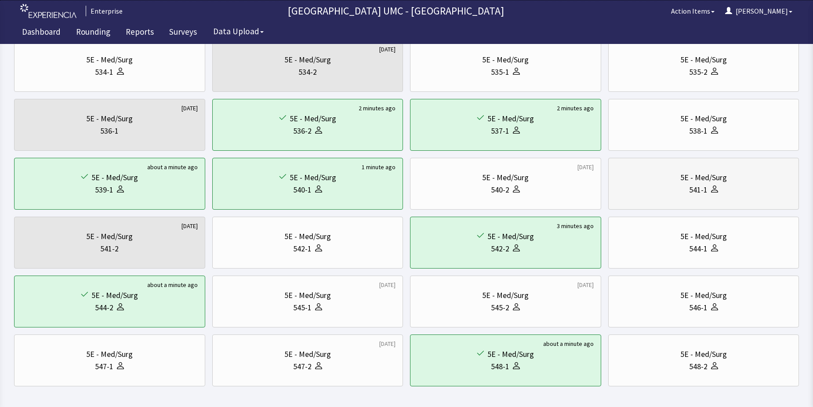
scroll to position [264, 0]
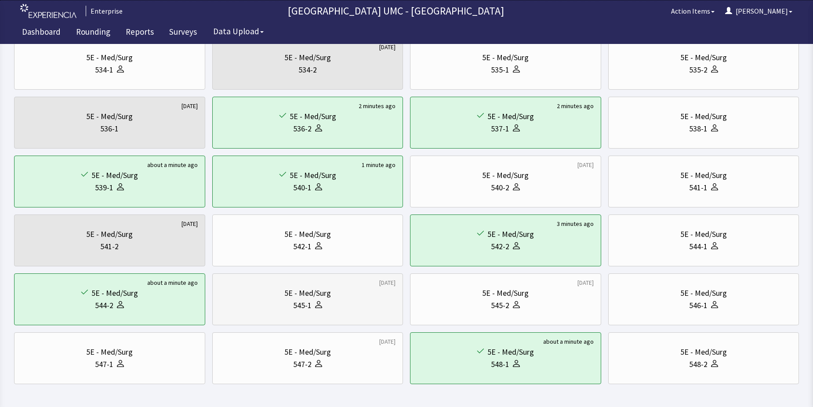
click at [321, 291] on div "5E - Med/Surg" at bounding box center [307, 293] width 47 height 12
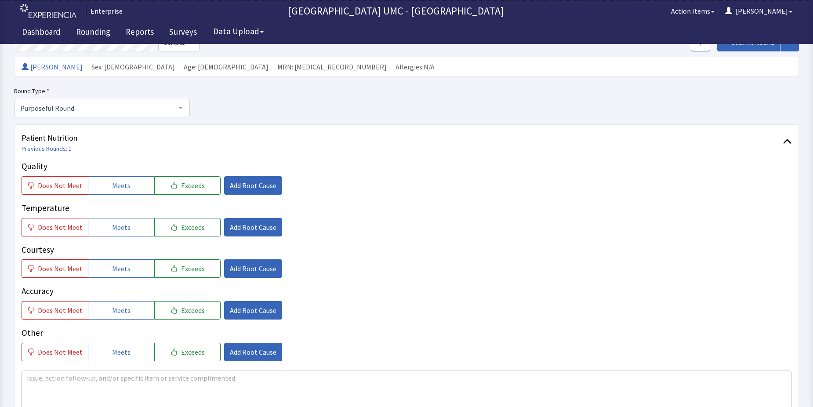
scroll to position [88, 0]
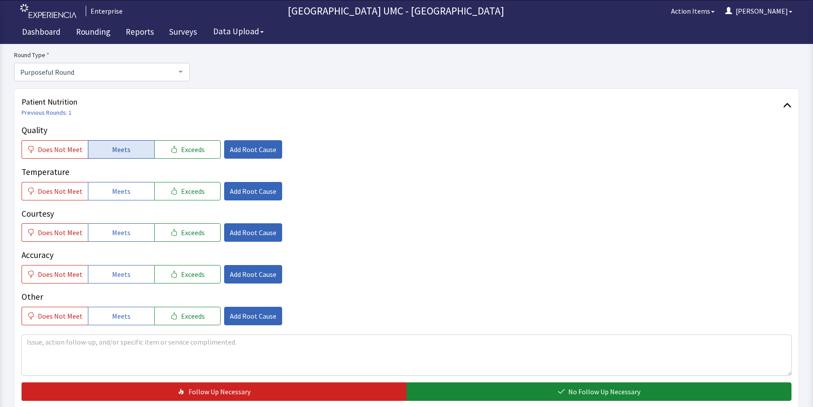
click at [132, 146] on button "Meets" at bounding box center [121, 149] width 66 height 18
click at [131, 187] on button "Meets" at bounding box center [121, 191] width 66 height 18
click at [125, 231] on span "Meets" at bounding box center [121, 232] width 18 height 11
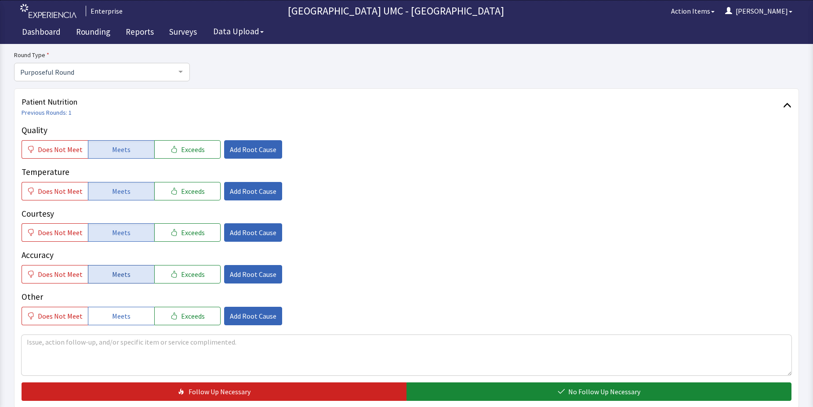
click at [113, 275] on span "Meets" at bounding box center [121, 274] width 18 height 11
click at [112, 314] on span "Meets" at bounding box center [121, 316] width 18 height 11
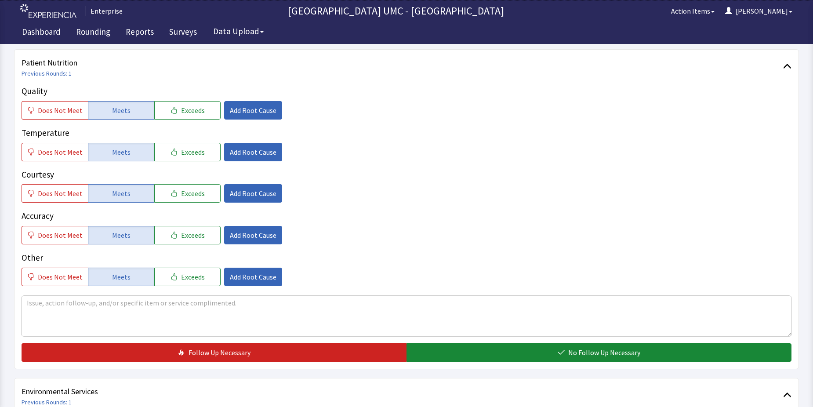
scroll to position [176, 0]
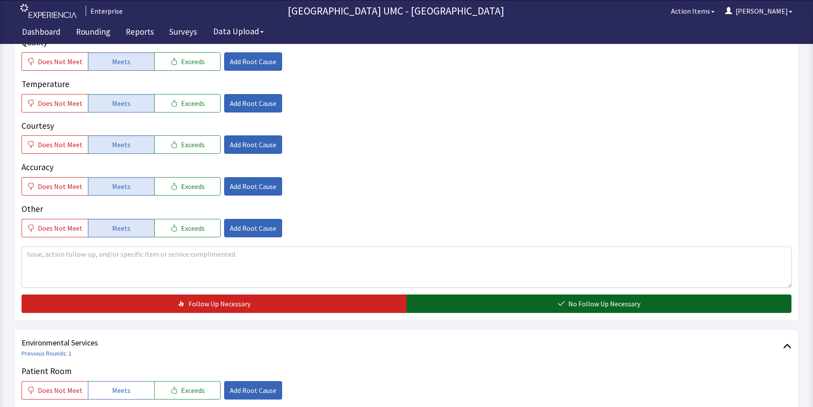
click at [589, 305] on span "No Follow Up Necessary" at bounding box center [604, 303] width 72 height 11
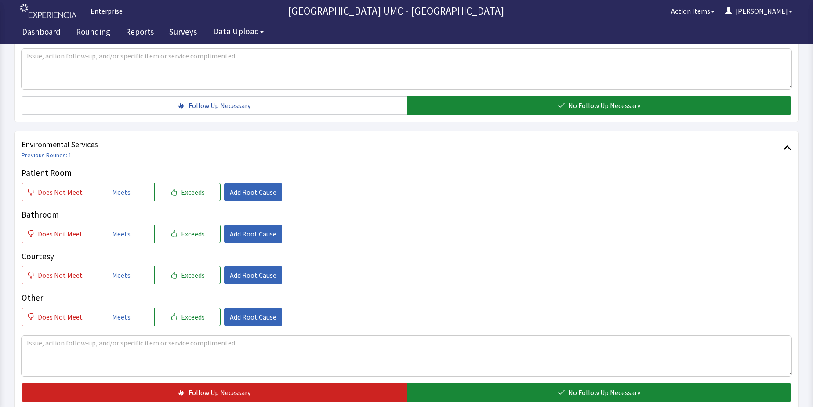
scroll to position [395, 0]
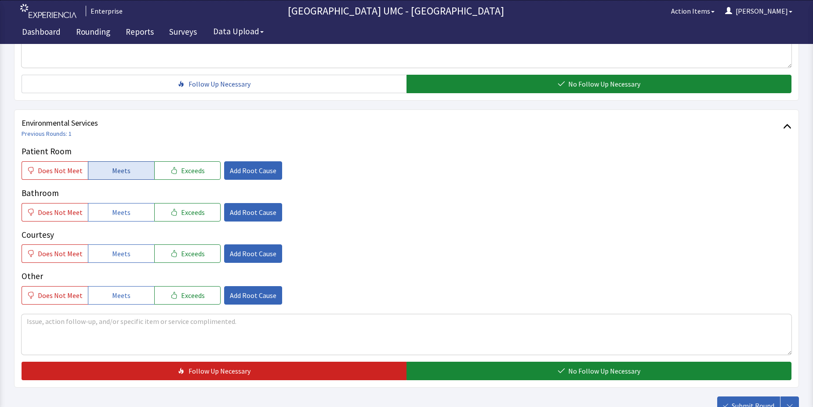
click at [107, 176] on button "Meets" at bounding box center [121, 170] width 66 height 18
click at [114, 217] on span "Meets" at bounding box center [121, 212] width 18 height 11
click at [116, 259] on span "Meets" at bounding box center [121, 253] width 18 height 11
click at [119, 297] on span "Meets" at bounding box center [121, 295] width 18 height 11
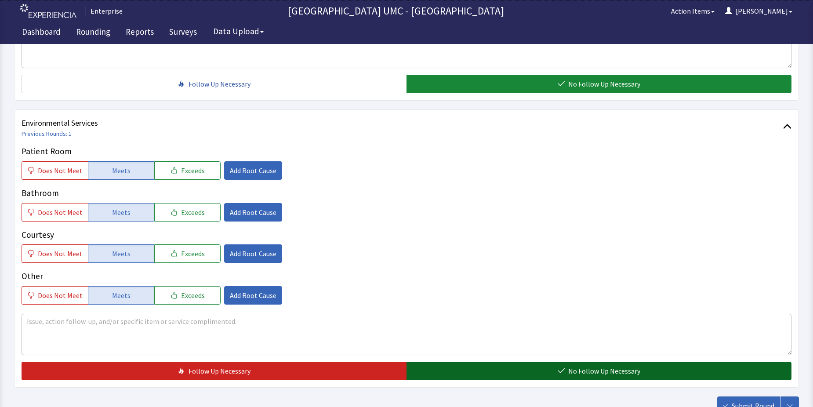
click at [557, 366] on button "No Follow Up Necessary" at bounding box center [598, 371] width 385 height 18
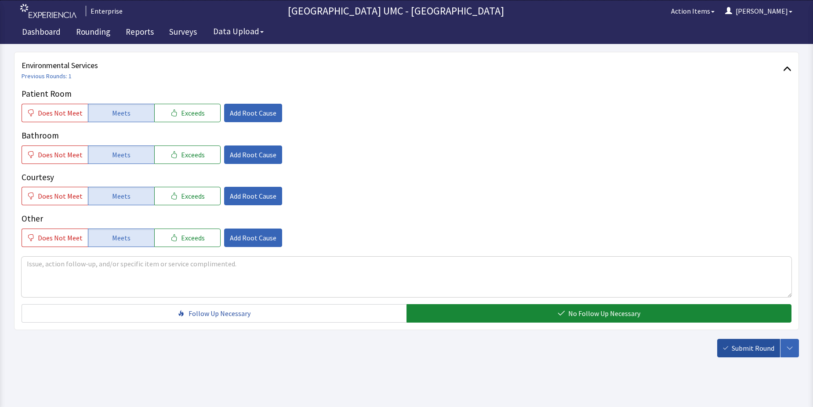
scroll to position [461, 0]
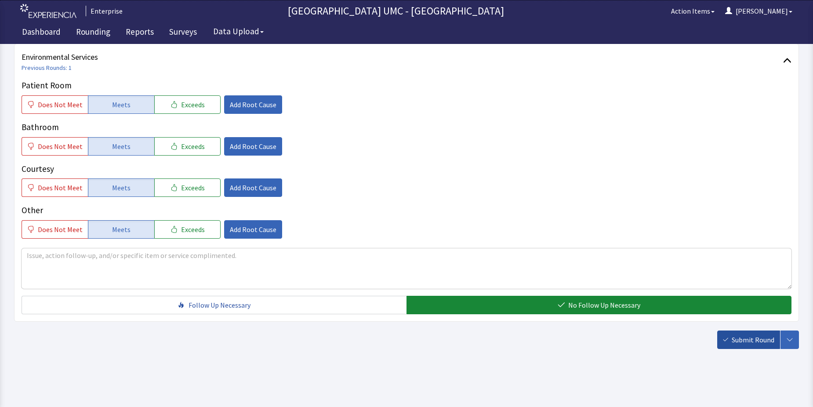
click at [753, 338] on span "Submit Round" at bounding box center [753, 339] width 43 height 11
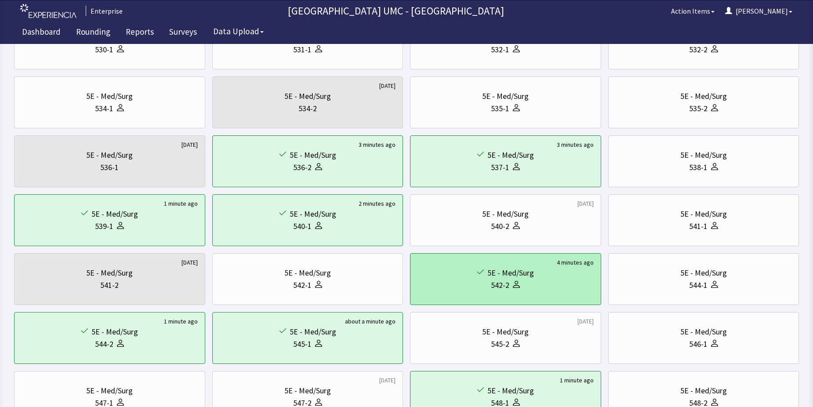
scroll to position [255, 0]
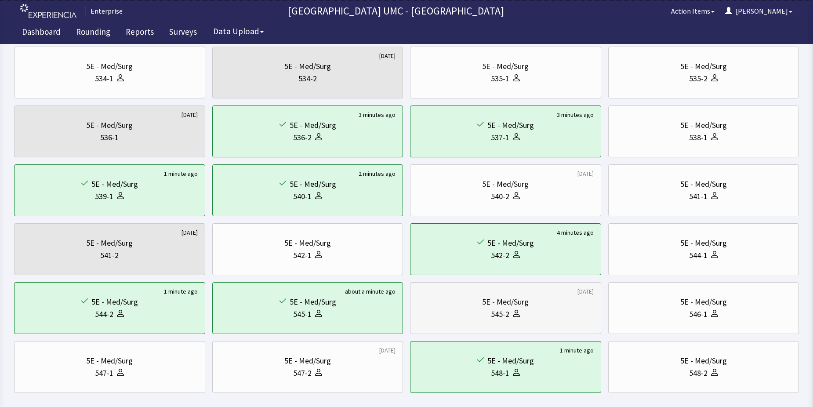
click at [508, 315] on div "545-2" at bounding box center [500, 314] width 18 height 12
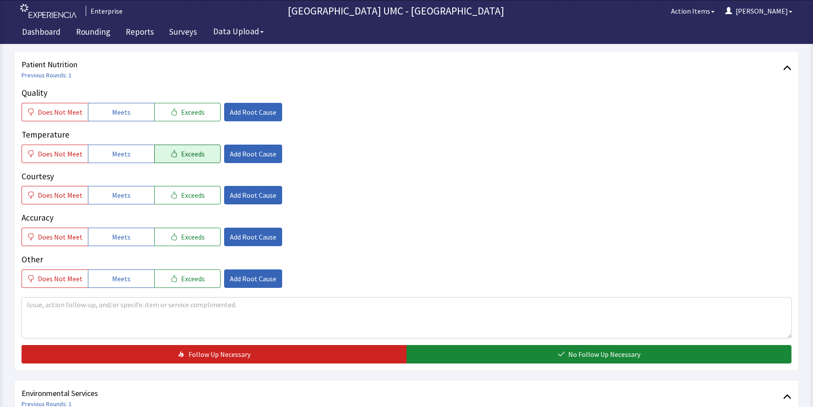
scroll to position [132, 0]
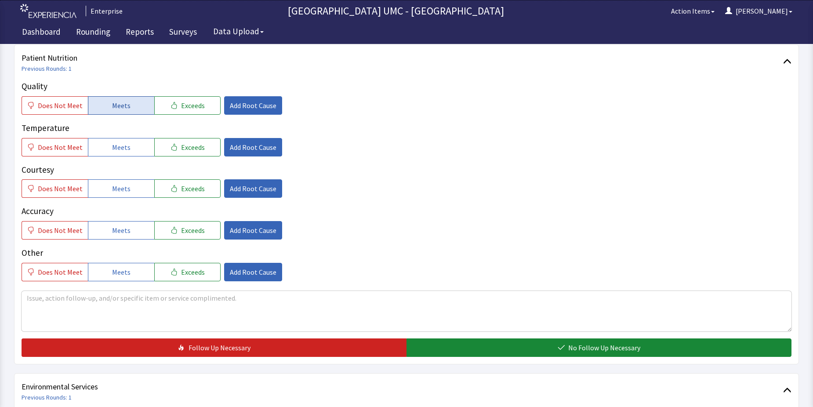
click at [113, 97] on button "Meets" at bounding box center [121, 105] width 66 height 18
click at [122, 147] on span "Meets" at bounding box center [121, 147] width 18 height 11
drag, startPoint x: 120, startPoint y: 190, endPoint x: 119, endPoint y: 223, distance: 32.5
click at [120, 191] on span "Meets" at bounding box center [121, 188] width 18 height 11
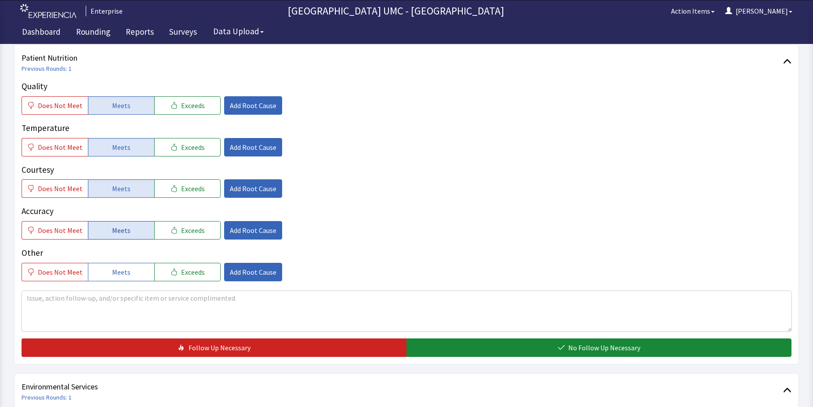
click at [116, 234] on span "Meets" at bounding box center [121, 230] width 18 height 11
click at [113, 270] on span "Meets" at bounding box center [121, 272] width 18 height 11
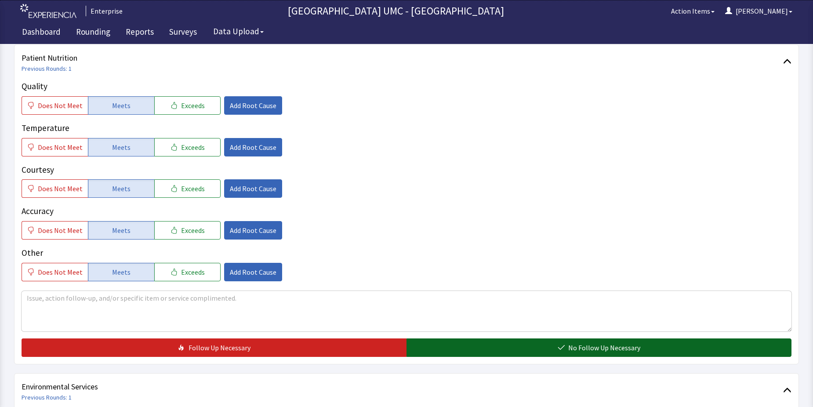
click at [464, 352] on button "No Follow Up Necessary" at bounding box center [598, 347] width 385 height 18
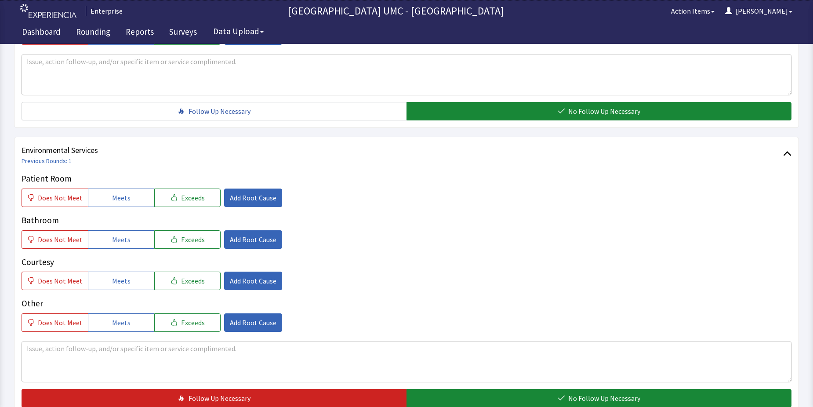
scroll to position [395, 0]
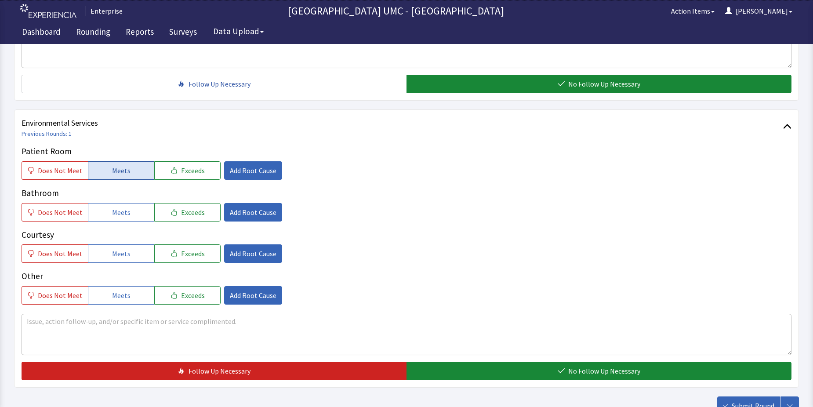
click at [130, 178] on button "Meets" at bounding box center [121, 170] width 66 height 18
click at [122, 212] on span "Meets" at bounding box center [121, 212] width 18 height 11
click at [116, 250] on span "Meets" at bounding box center [121, 253] width 18 height 11
click at [120, 290] on span "Meets" at bounding box center [121, 295] width 18 height 11
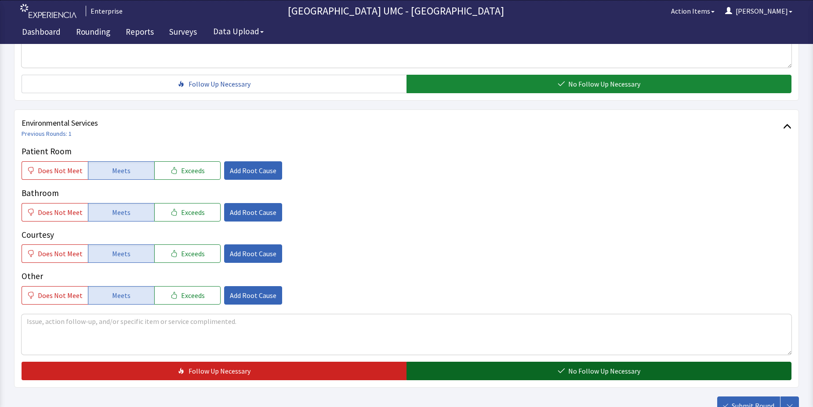
click at [539, 367] on button "No Follow Up Necessary" at bounding box center [598, 371] width 385 height 18
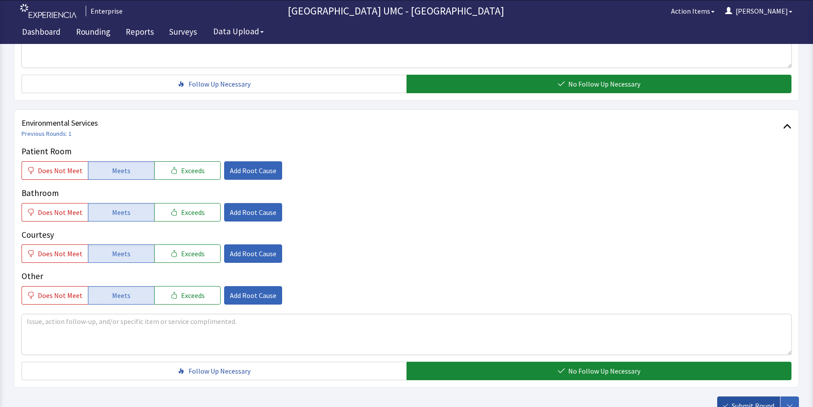
click at [761, 402] on span "Submit Round" at bounding box center [753, 405] width 43 height 11
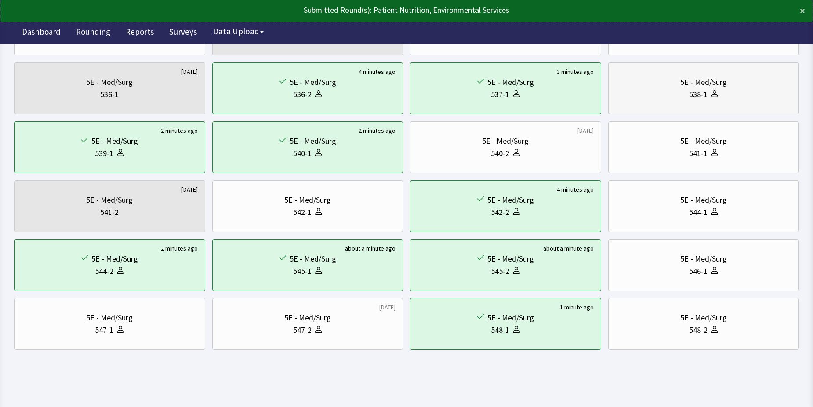
scroll to position [299, 0]
click at [723, 326] on div "548-2" at bounding box center [704, 329] width 176 height 12
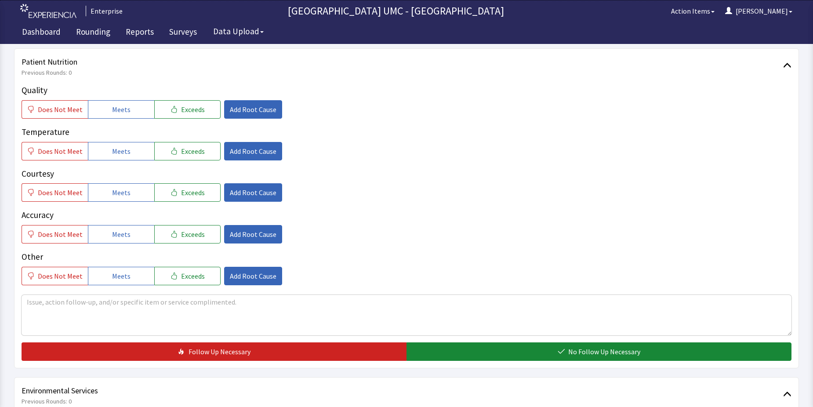
scroll to position [132, 0]
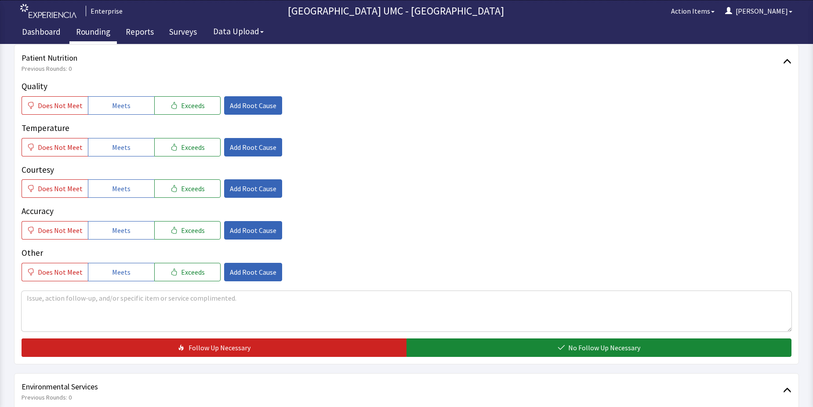
click at [94, 33] on link "Rounding" at bounding box center [92, 33] width 47 height 22
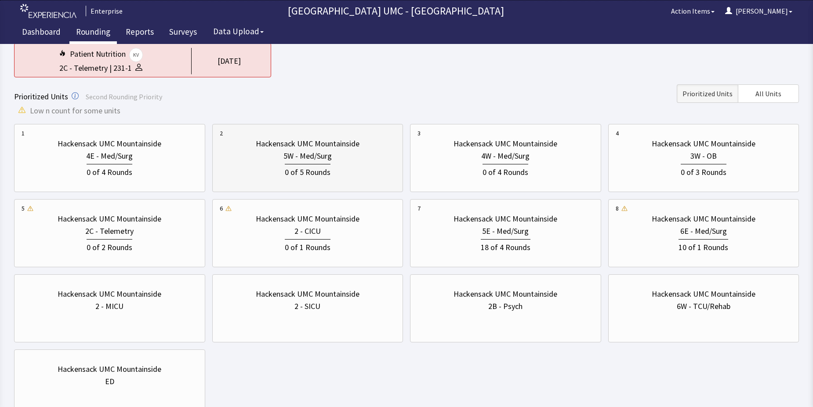
scroll to position [88, 0]
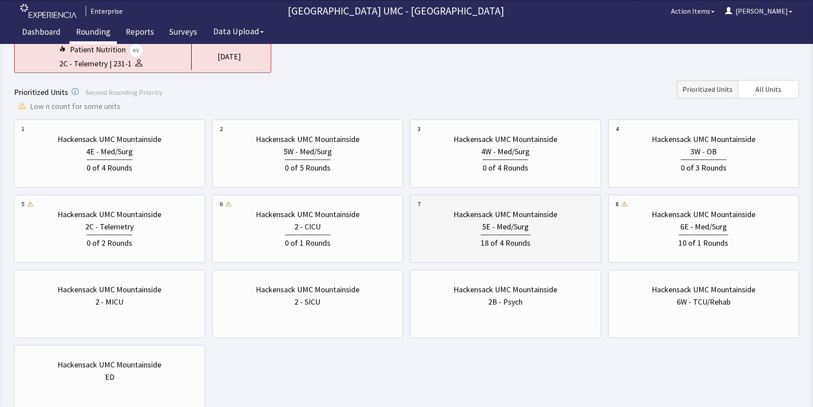
click at [486, 238] on div "18 of 4 Rounds" at bounding box center [506, 242] width 50 height 14
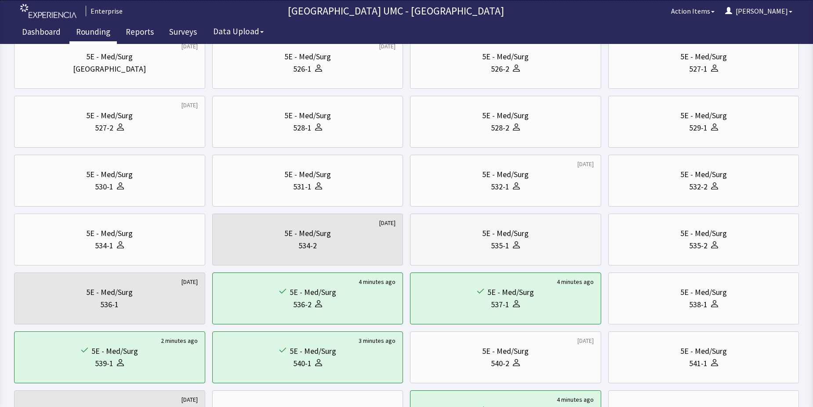
click at [536, 240] on div "535-1" at bounding box center [505, 245] width 176 height 12
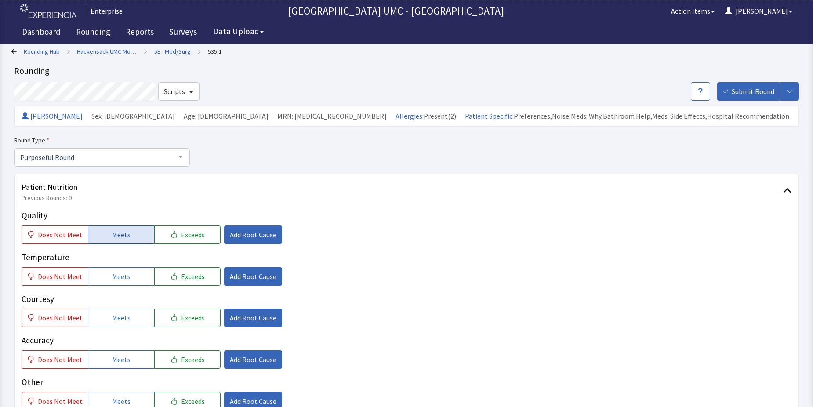
scroll to position [44, 0]
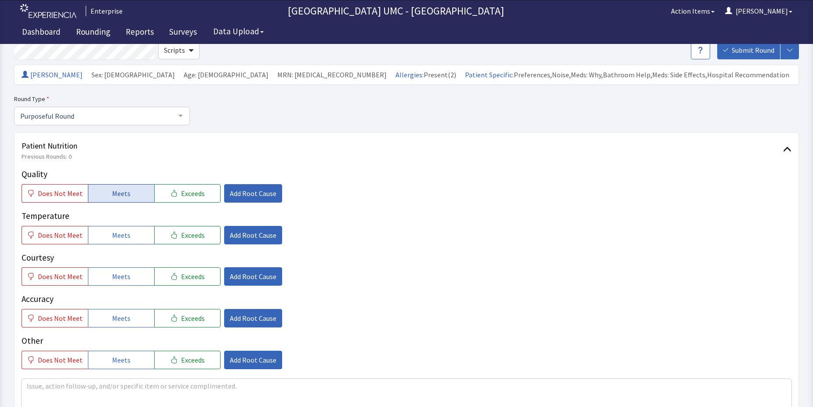
click at [123, 192] on span "Meets" at bounding box center [121, 193] width 18 height 11
click at [132, 230] on button "Meets" at bounding box center [121, 235] width 66 height 18
click at [132, 279] on button "Meets" at bounding box center [121, 276] width 66 height 18
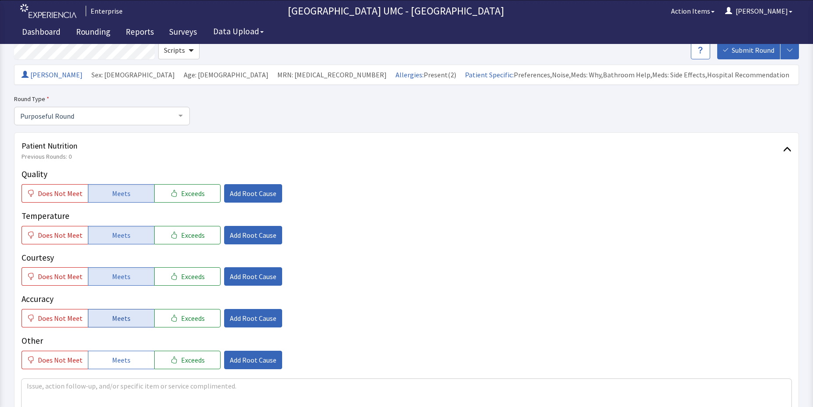
drag, startPoint x: 125, startPoint y: 321, endPoint x: 125, endPoint y: 326, distance: 5.3
click at [125, 321] on span "Meets" at bounding box center [121, 318] width 18 height 11
click at [123, 359] on span "Meets" at bounding box center [121, 360] width 18 height 11
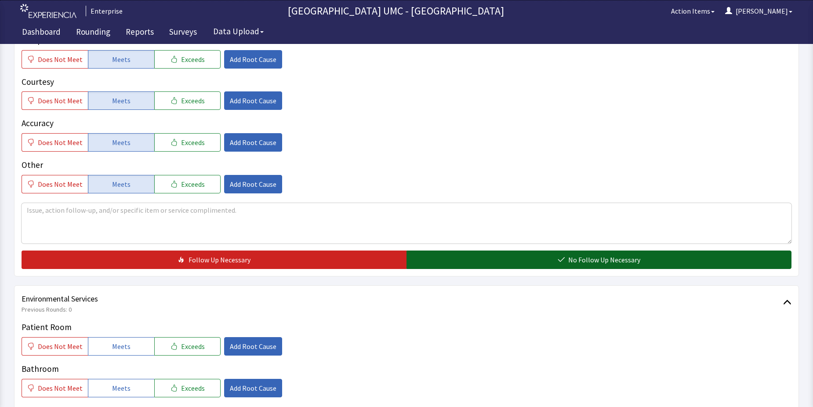
click at [499, 261] on button "No Follow Up Necessary" at bounding box center [598, 259] width 385 height 18
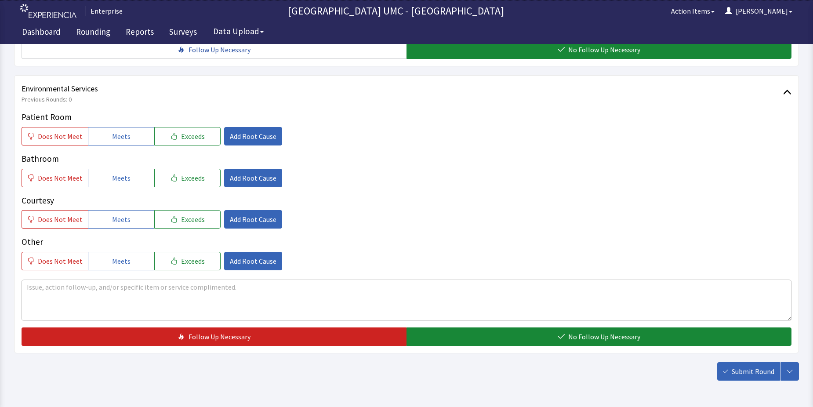
scroll to position [439, 0]
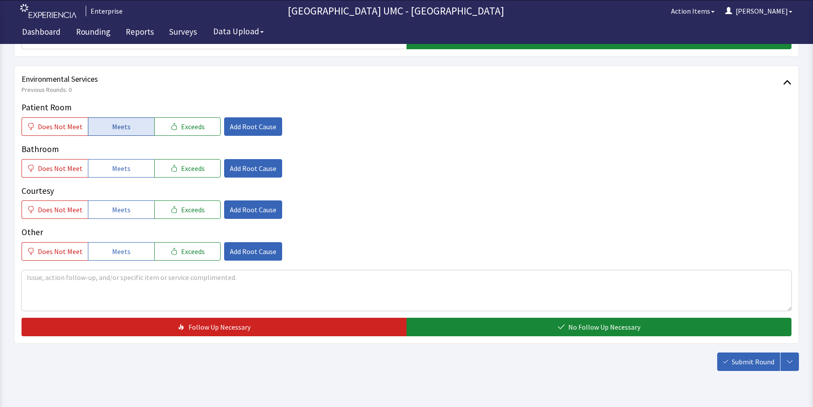
click at [119, 122] on span "Meets" at bounding box center [121, 126] width 18 height 11
click at [127, 171] on button "Meets" at bounding box center [121, 168] width 66 height 18
click at [127, 209] on button "Meets" at bounding box center [121, 209] width 66 height 18
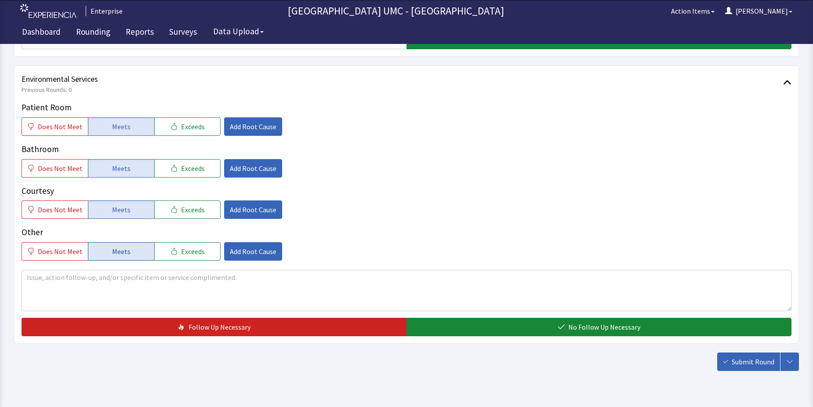
click at [135, 251] on button "Meets" at bounding box center [121, 251] width 66 height 18
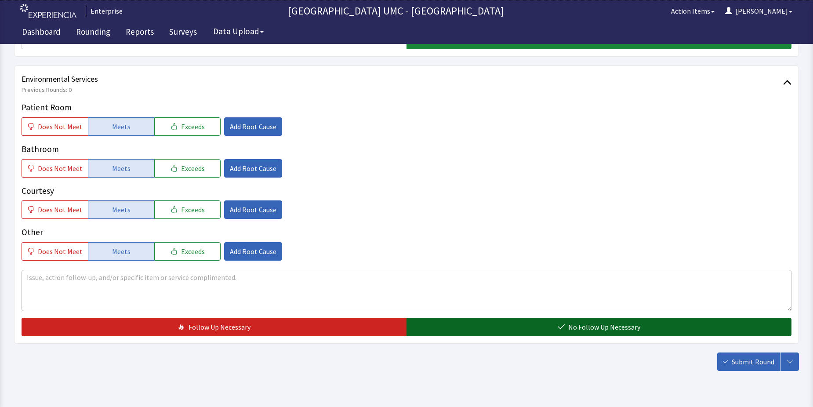
click at [472, 330] on button "No Follow Up Necessary" at bounding box center [598, 327] width 385 height 18
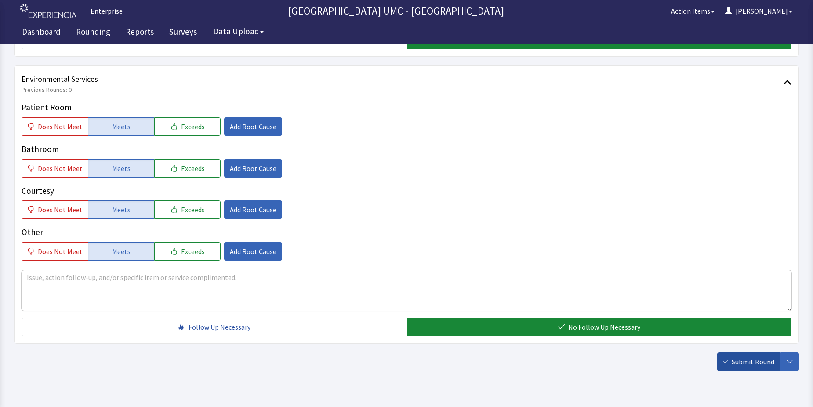
click at [727, 359] on button "Submit Round" at bounding box center [748, 361] width 63 height 18
